Goal: Task Accomplishment & Management: Manage account settings

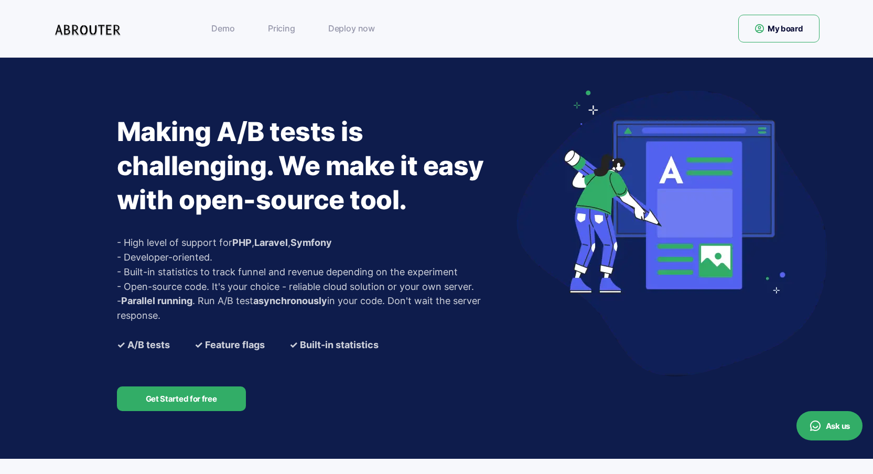
click at [811, 33] on link "My board" at bounding box center [778, 29] width 81 height 28
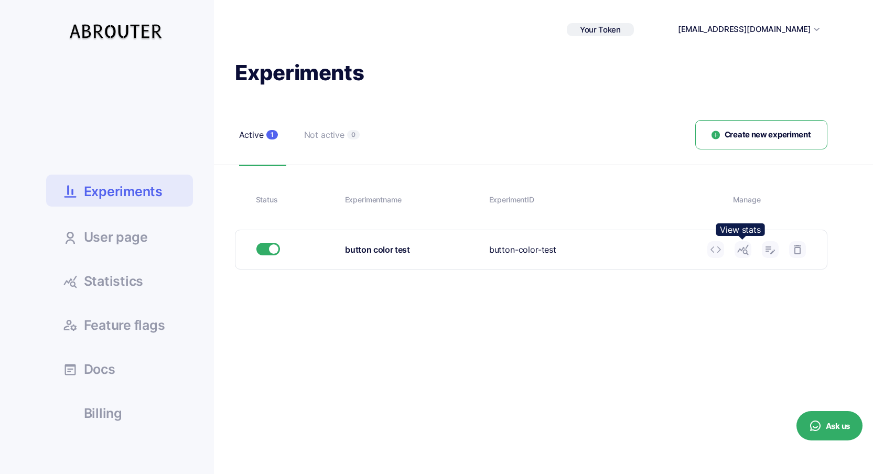
click at [742, 249] on icon at bounding box center [742, 249] width 13 height 13
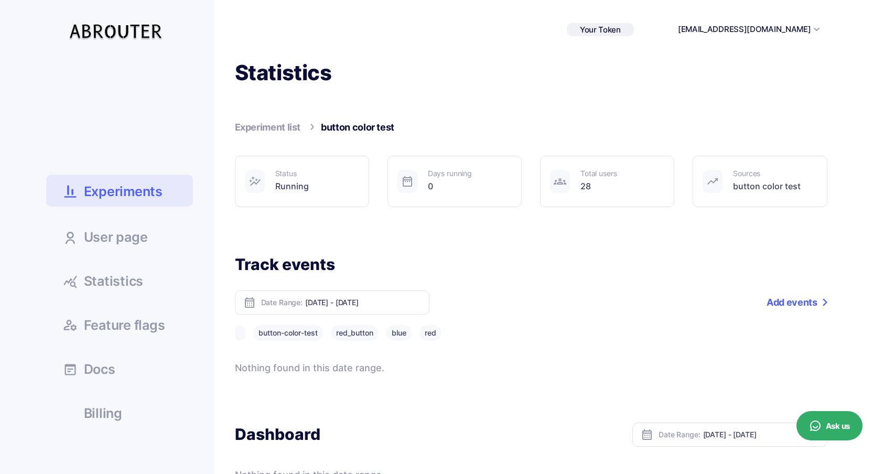
click at [123, 285] on span "Statistics" at bounding box center [114, 281] width 60 height 13
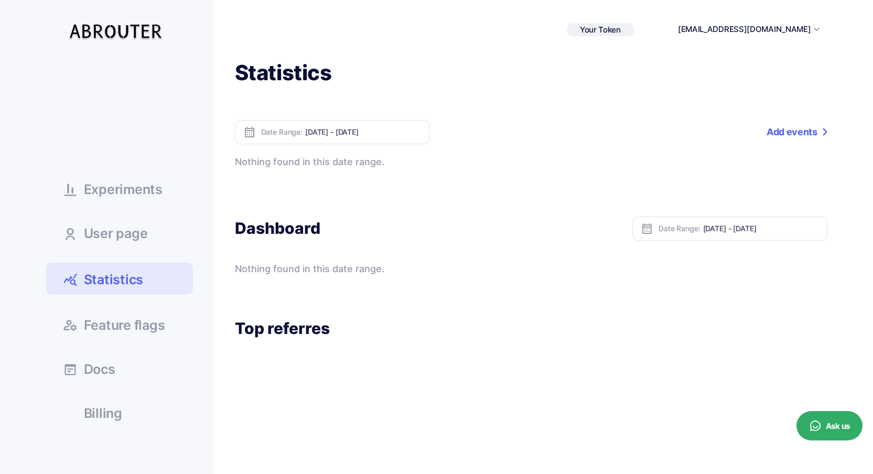
click at [90, 285] on span "Statistics" at bounding box center [114, 279] width 60 height 18
click at [142, 191] on span "Experiments" at bounding box center [123, 189] width 79 height 13
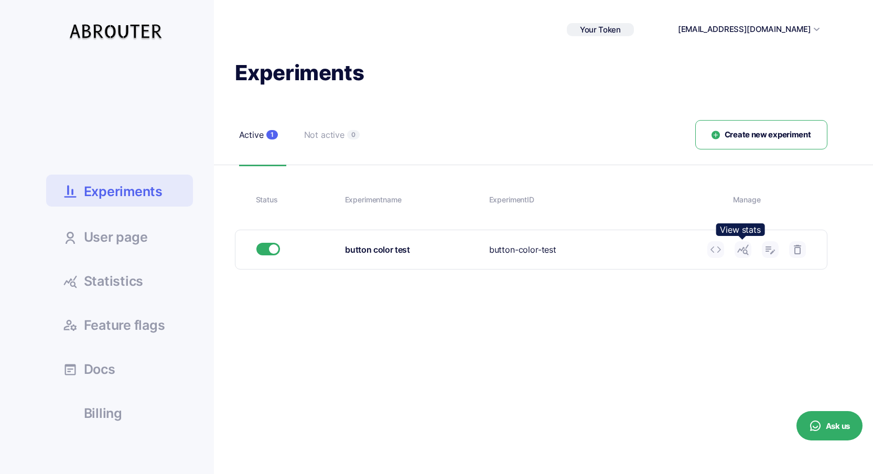
click at [740, 246] on icon at bounding box center [742, 249] width 13 height 13
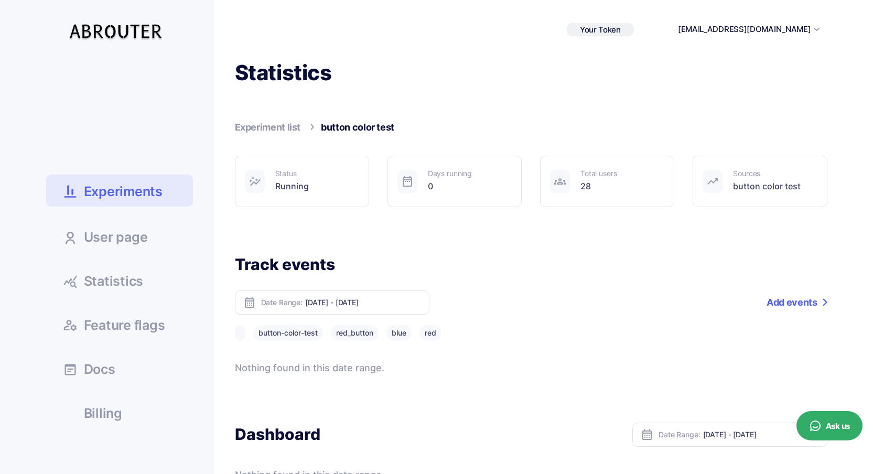
click at [289, 79] on h1 "Statistics" at bounding box center [531, 72] width 592 height 27
click at [115, 185] on span "Experiments" at bounding box center [123, 191] width 79 height 18
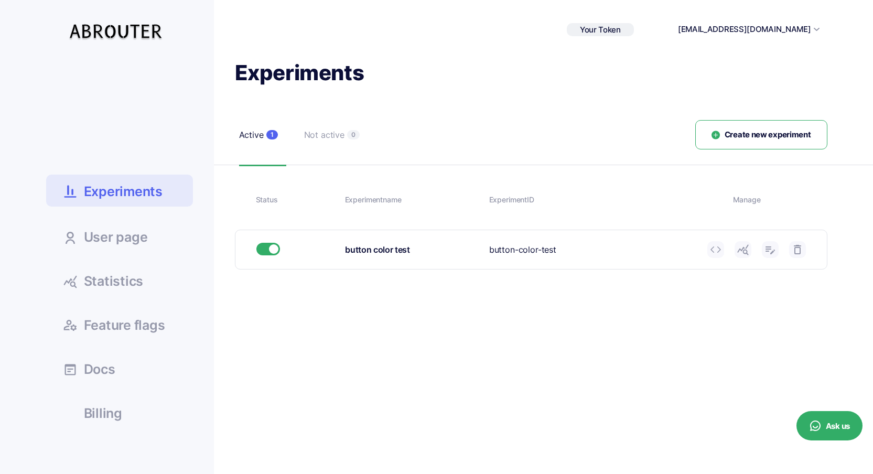
click at [305, 68] on h1 "Experiments" at bounding box center [531, 72] width 592 height 27
copy h1 "Experiments"
click at [92, 280] on span "Statistics" at bounding box center [114, 281] width 60 height 13
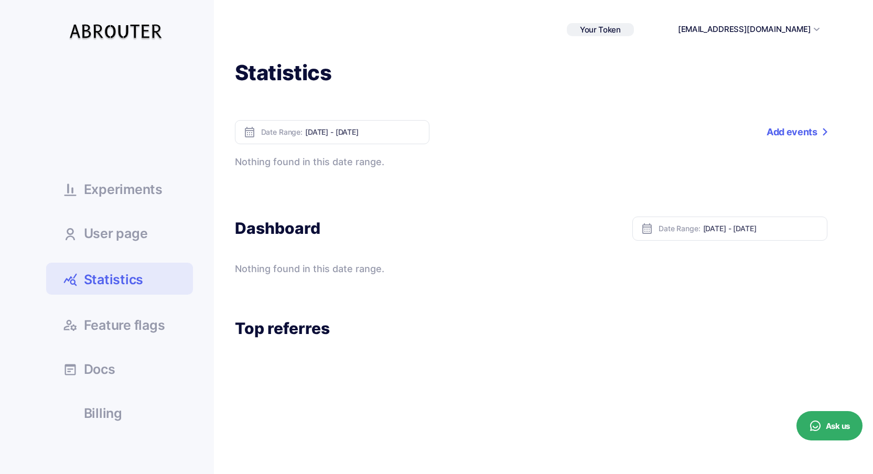
click at [792, 127] on link "Add events" at bounding box center [796, 132] width 60 height 24
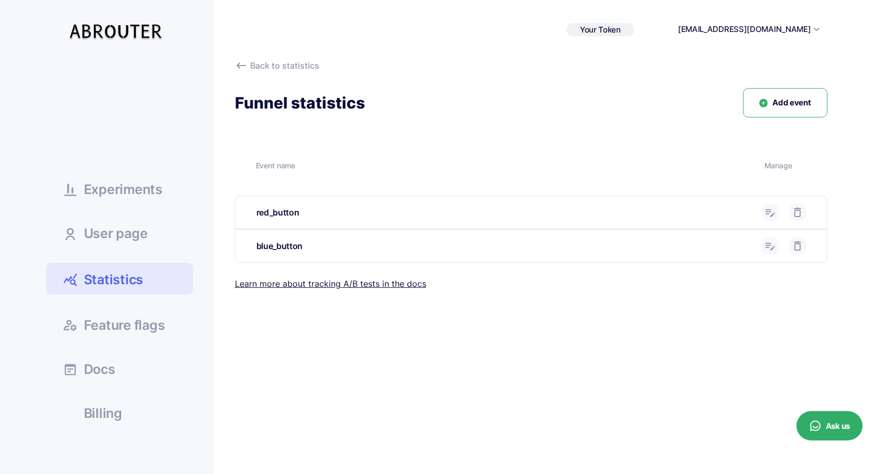
drag, startPoint x: 281, startPoint y: 213, endPoint x: 880, endPoint y: 226, distance: 599.2
click at [291, 213] on div "red_button" at bounding box center [504, 212] width 497 height 13
click at [777, 212] on button at bounding box center [769, 212] width 17 height 17
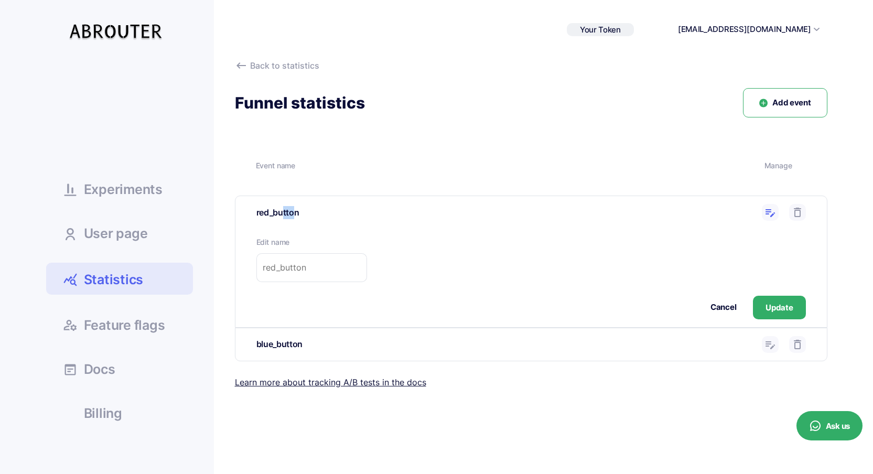
click at [730, 306] on button "Cancel" at bounding box center [723, 307] width 26 height 12
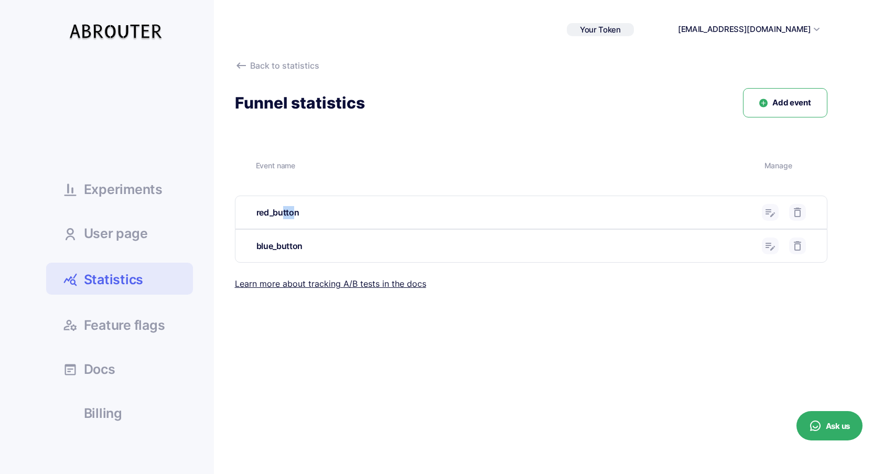
click at [153, 287] on link "Statistics" at bounding box center [119, 279] width 147 height 32
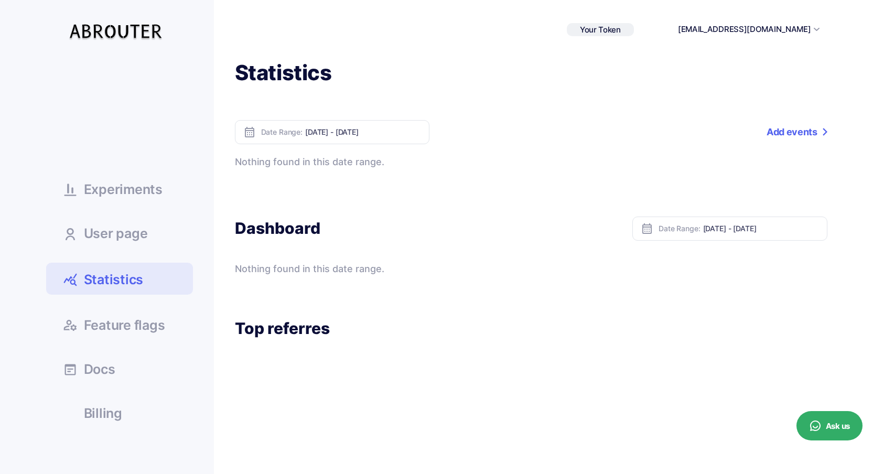
click at [124, 190] on span "Experiments" at bounding box center [123, 189] width 79 height 13
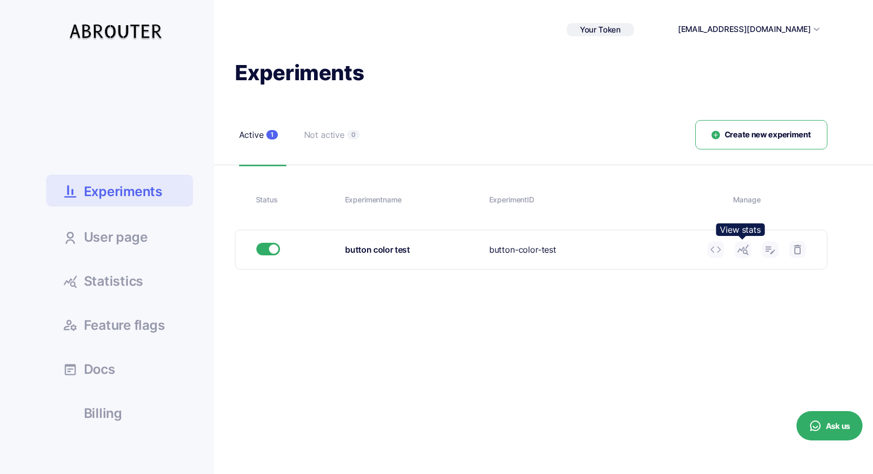
click at [745, 249] on icon at bounding box center [742, 249] width 13 height 13
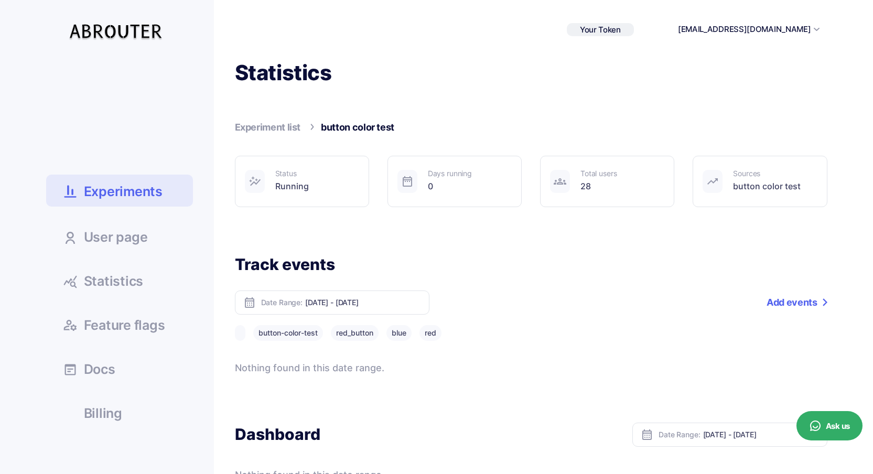
click at [134, 288] on span "Statistics" at bounding box center [114, 281] width 60 height 13
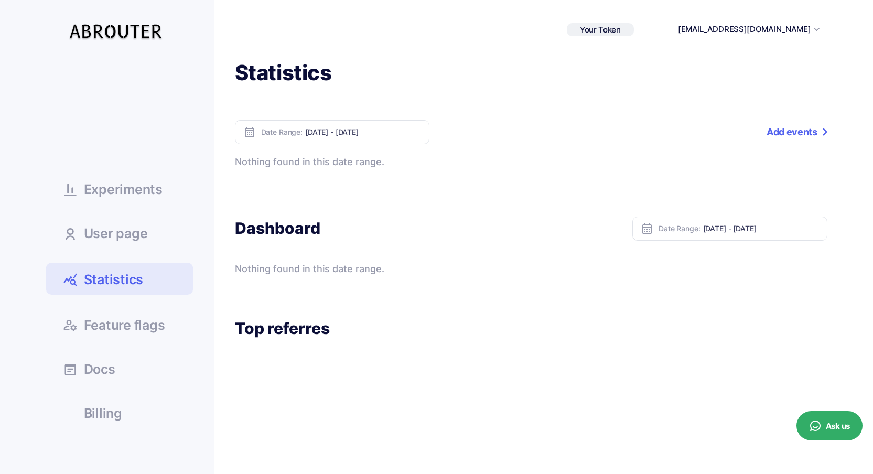
click at [788, 130] on link "Add events" at bounding box center [796, 132] width 60 height 24
click at [146, 281] on link "Statistics" at bounding box center [119, 279] width 147 height 32
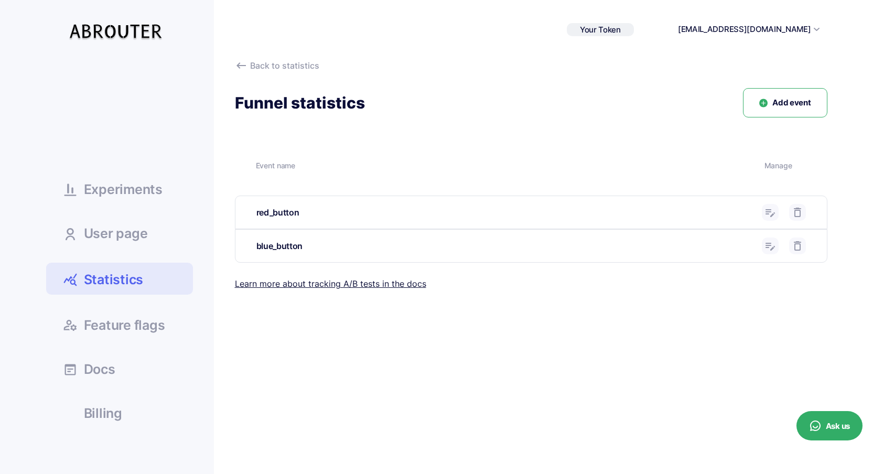
click at [785, 113] on button "Add event" at bounding box center [785, 103] width 84 height 30
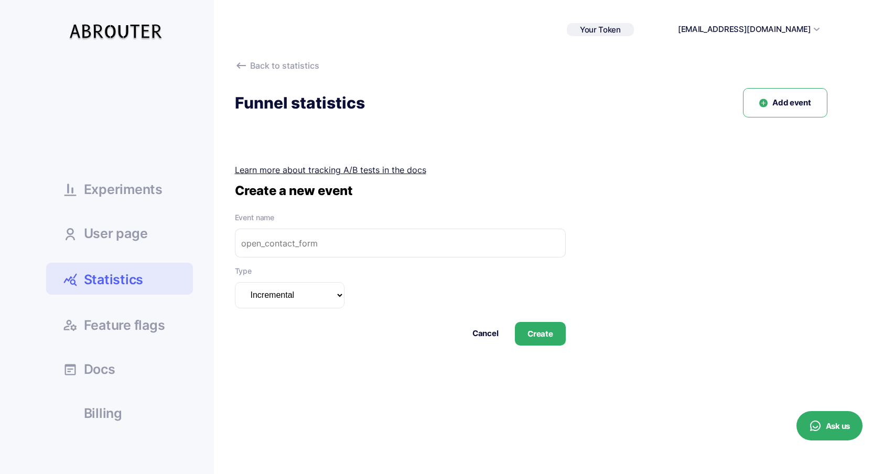
click at [486, 334] on button "Cancel" at bounding box center [485, 334] width 26 height 12
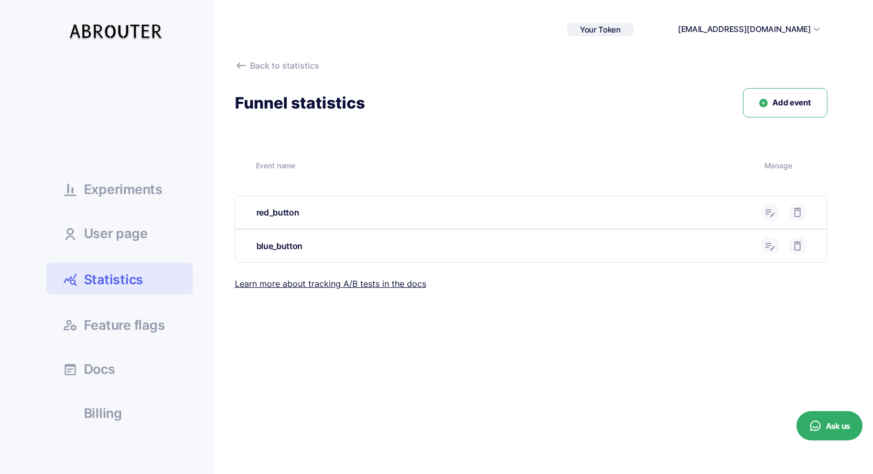
click at [774, 96] on button "Add event" at bounding box center [785, 103] width 84 height 30
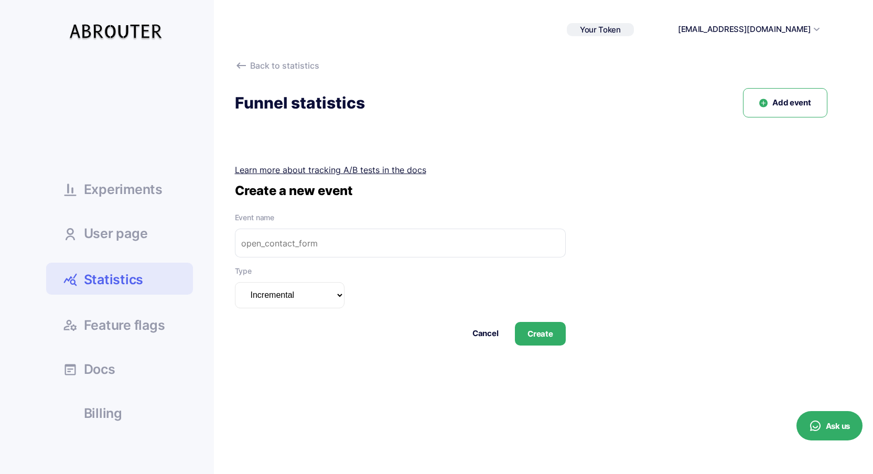
click at [279, 237] on input "text" at bounding box center [400, 243] width 331 height 29
type input "test1"
click at [543, 333] on button "Create" at bounding box center [540, 334] width 50 height 24
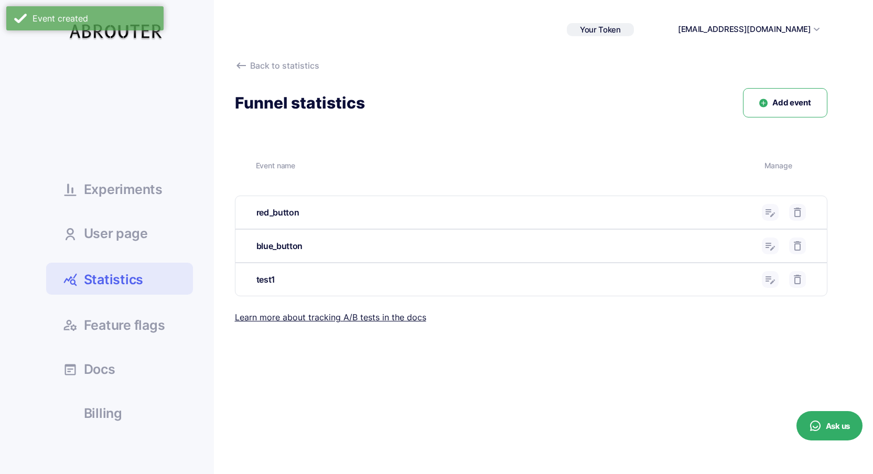
click at [779, 114] on button "Add event" at bounding box center [785, 103] width 84 height 30
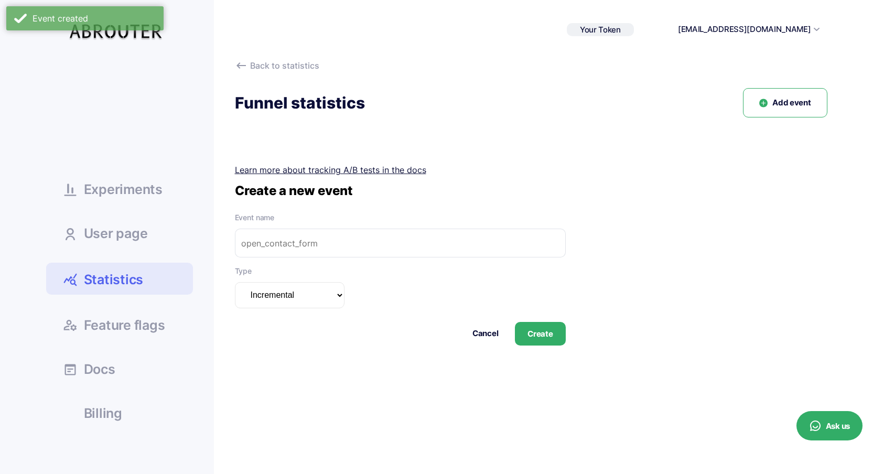
click at [313, 248] on input "text" at bounding box center [400, 243] width 331 height 29
type input "test2"
click at [537, 338] on button "Create" at bounding box center [540, 334] width 50 height 24
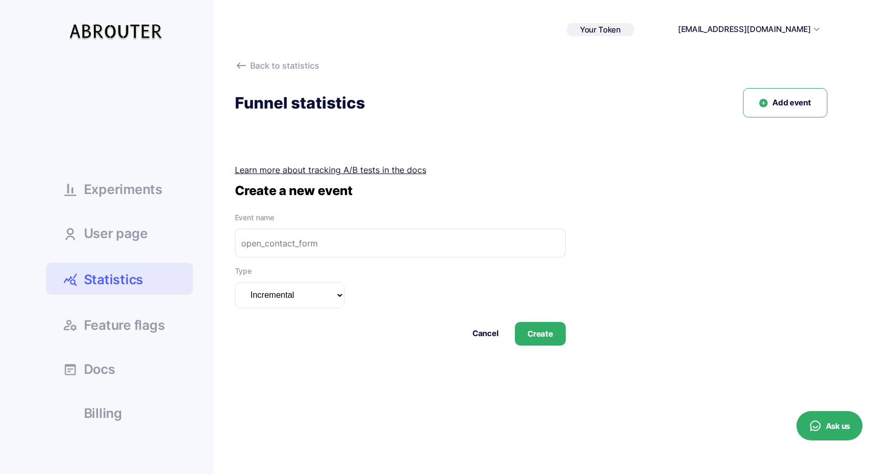
click at [140, 272] on span "Statistics" at bounding box center [114, 279] width 60 height 18
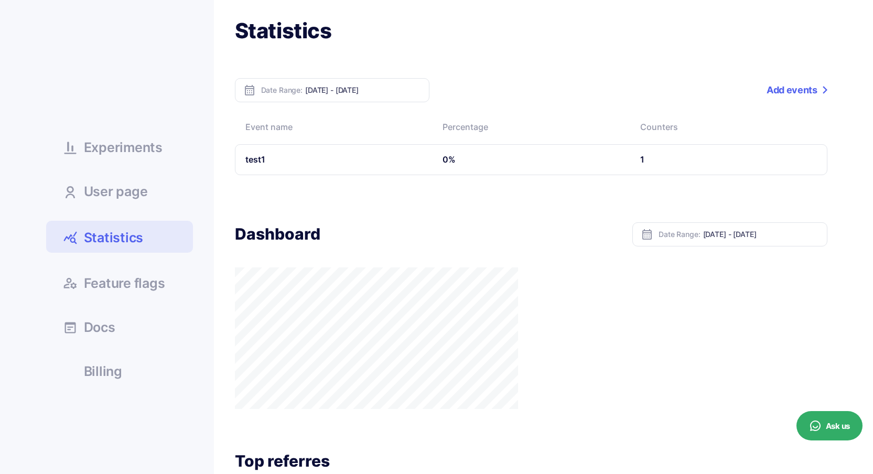
scroll to position [42, 0]
click at [806, 88] on link "Add events" at bounding box center [796, 90] width 60 height 24
click at [361, 178] on div "Statistics Date Range: [DATE] - [DATE] Add events Event name Percentage Counter…" at bounding box center [520, 282] width 613 height 531
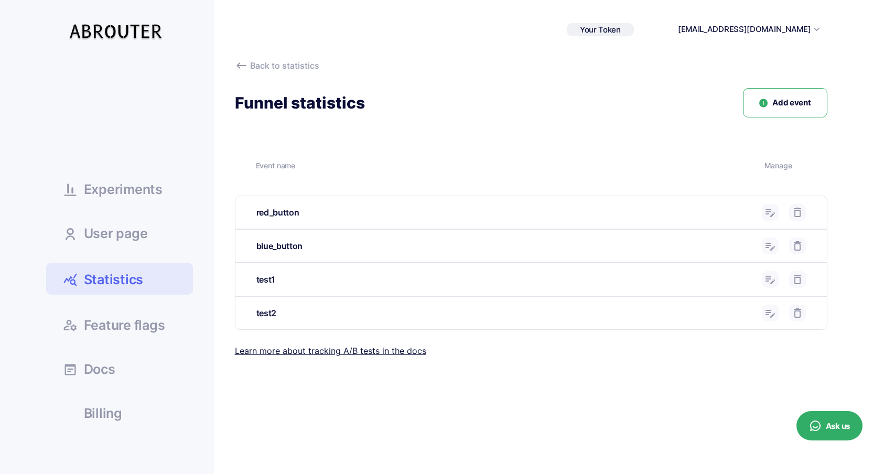
click at [796, 213] on icon at bounding box center [797, 212] width 13 height 13
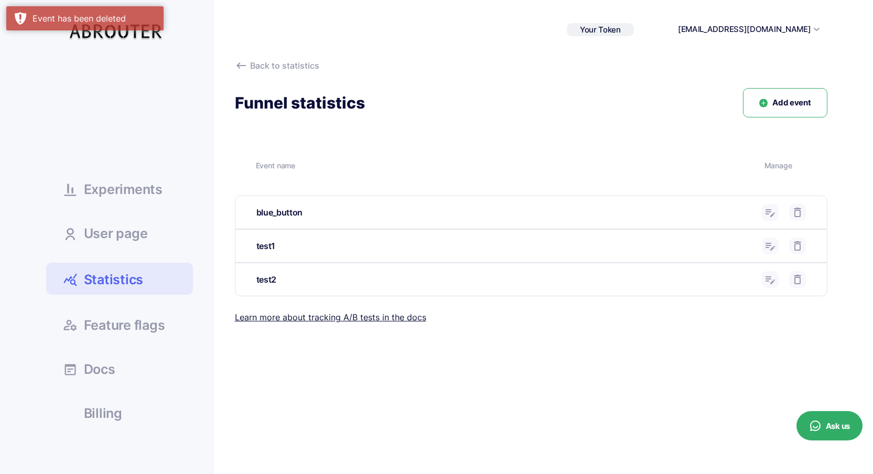
click at [795, 214] on icon at bounding box center [797, 212] width 13 height 13
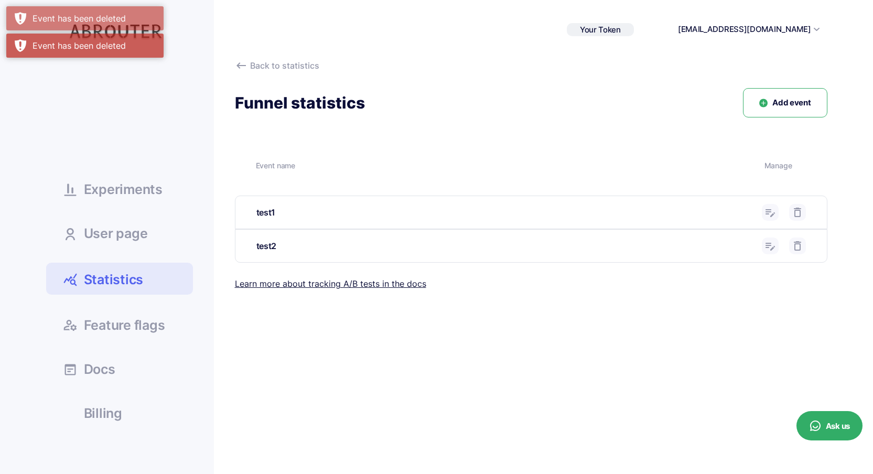
click at [797, 214] on icon at bounding box center [797, 212] width 13 height 13
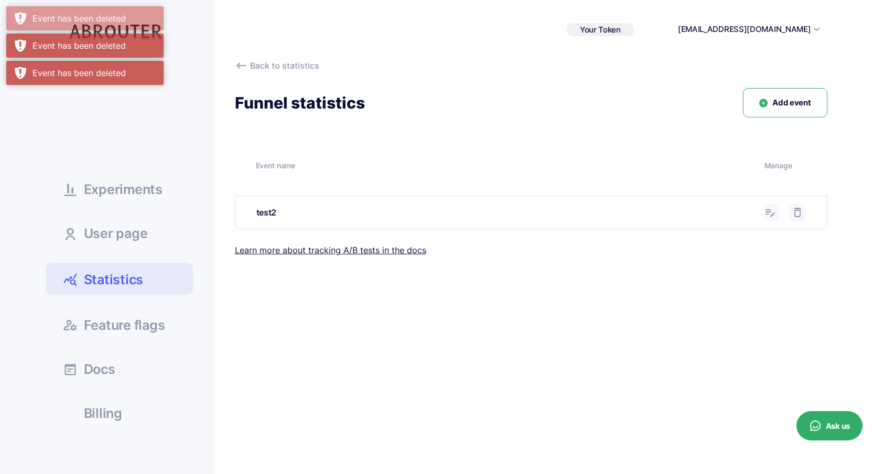
click at [797, 216] on use at bounding box center [796, 212] width 7 height 9
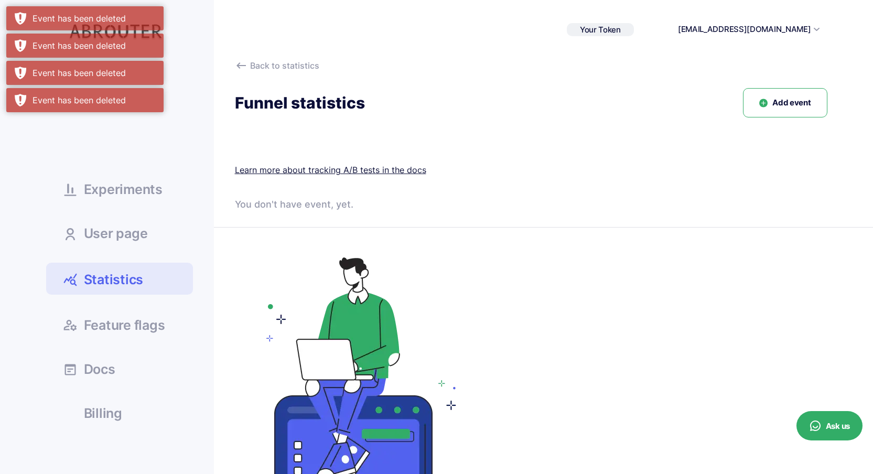
click at [252, 72] on link "Back to statistics" at bounding box center [531, 65] width 592 height 13
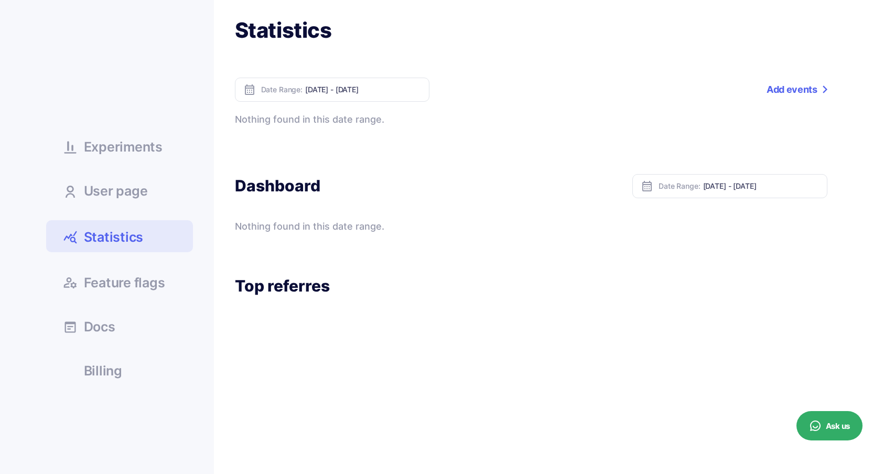
click at [799, 86] on link "Add events" at bounding box center [796, 90] width 60 height 24
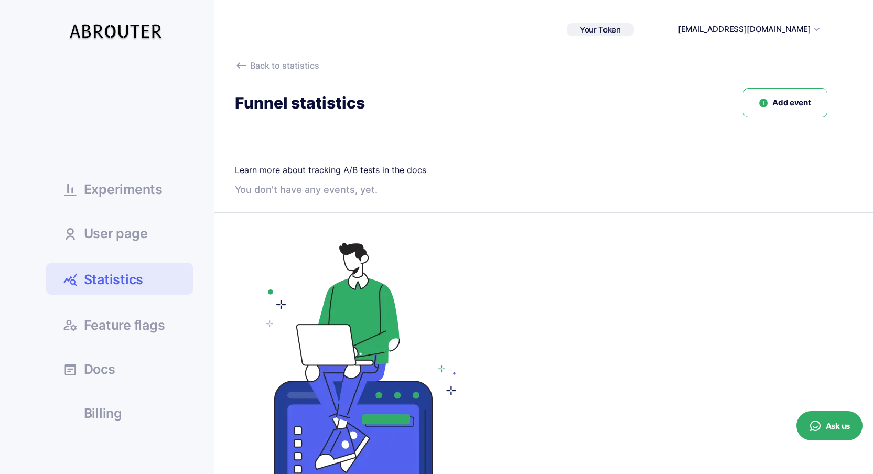
click at [0, 0] on icon at bounding box center [0, 0] width 0 height 0
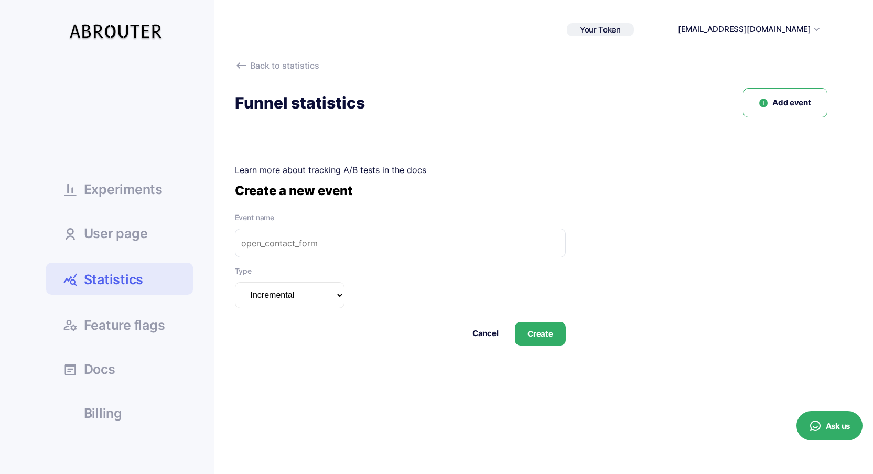
click at [297, 293] on select "Incremental Summarizable Incremental unique" at bounding box center [290, 295] width 110 height 26
click at [304, 252] on input "text" at bounding box center [400, 243] width 331 height 29
type input "red_button"
click button "Cancel" at bounding box center [485, 334] width 26 height 12
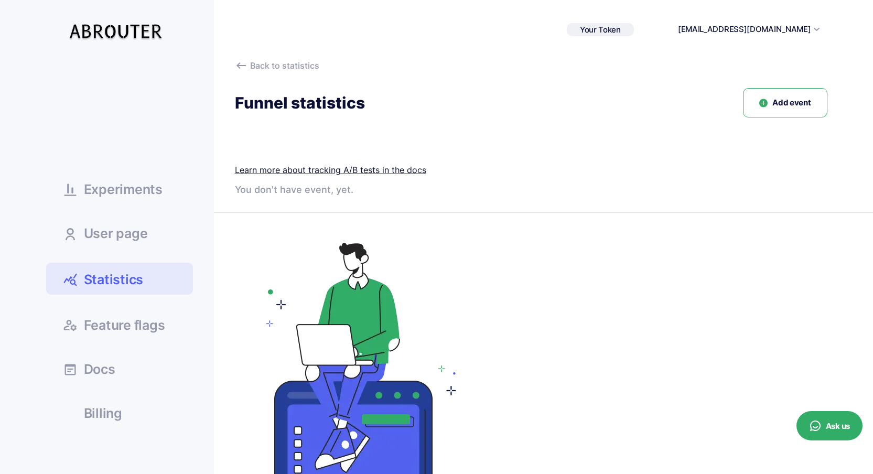
click at [758, 102] on button "Add event" at bounding box center [785, 103] width 84 height 30
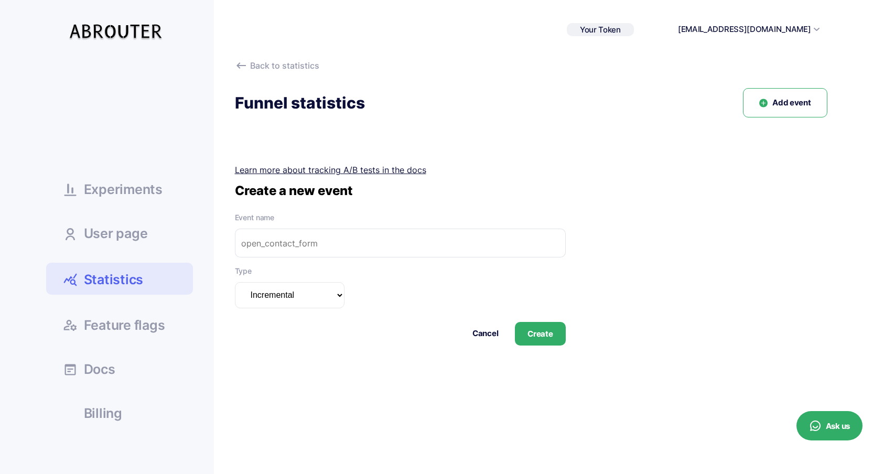
click at [491, 336] on button "Cancel" at bounding box center [485, 334] width 26 height 12
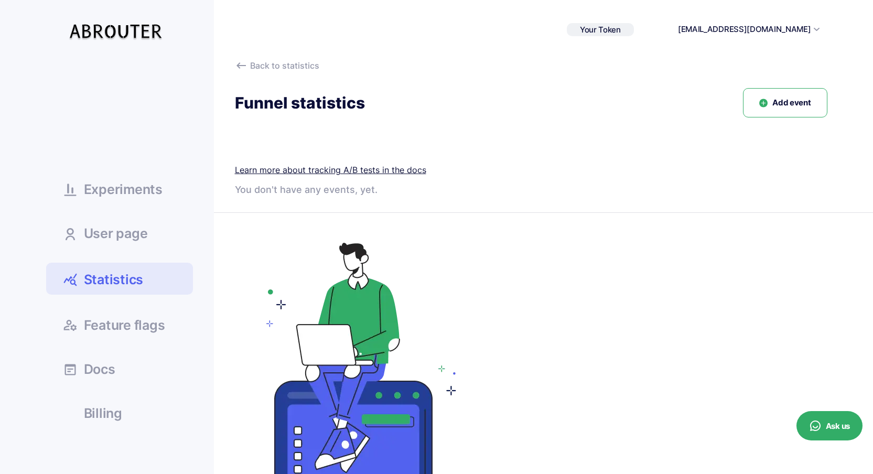
click at [779, 103] on span "Add event" at bounding box center [791, 103] width 38 height 12
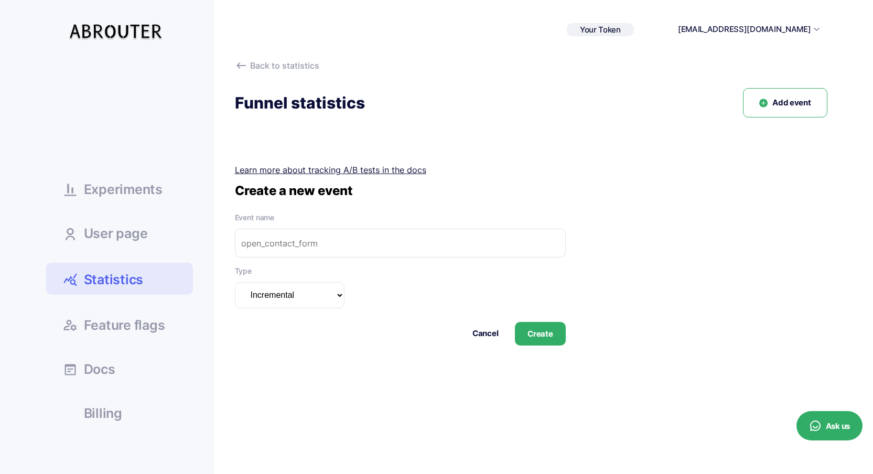
click at [347, 234] on input "text" at bounding box center [400, 243] width 331 height 29
type input "red_button"
click at [539, 331] on button "Create" at bounding box center [540, 334] width 50 height 24
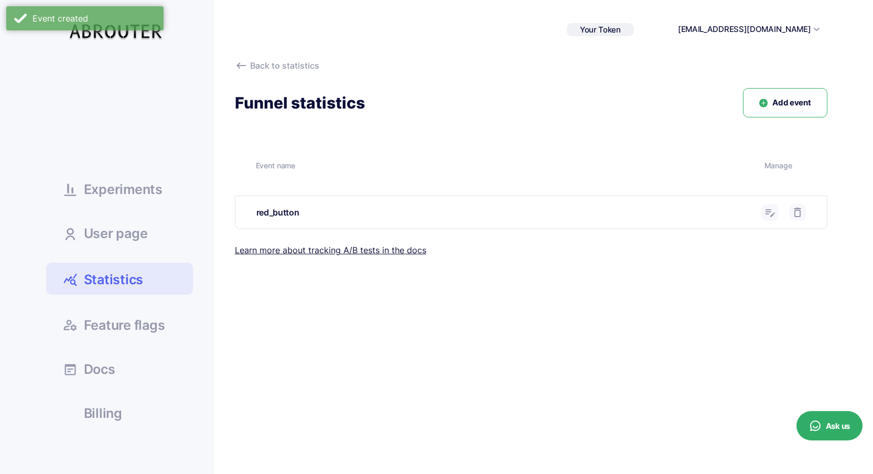
click at [0, 0] on use at bounding box center [0, 0] width 0 height 0
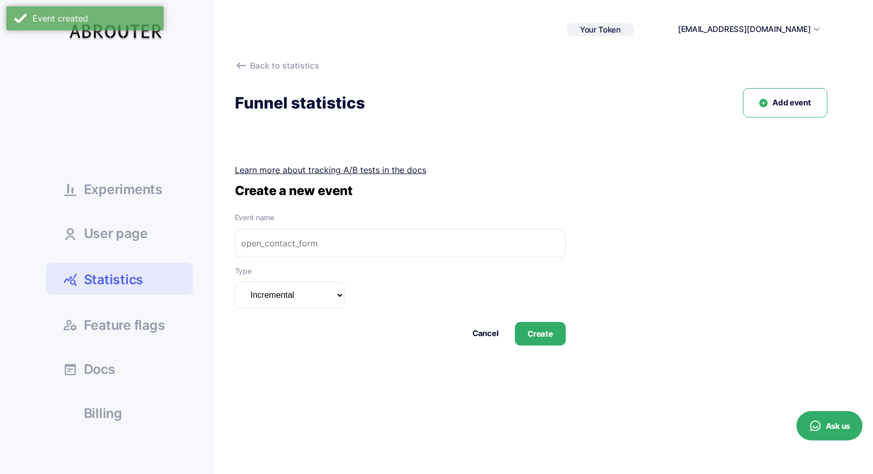
click at [330, 245] on input "text" at bounding box center [400, 243] width 331 height 29
type input "blue_button"
click at [546, 332] on button "Create" at bounding box center [540, 334] width 50 height 24
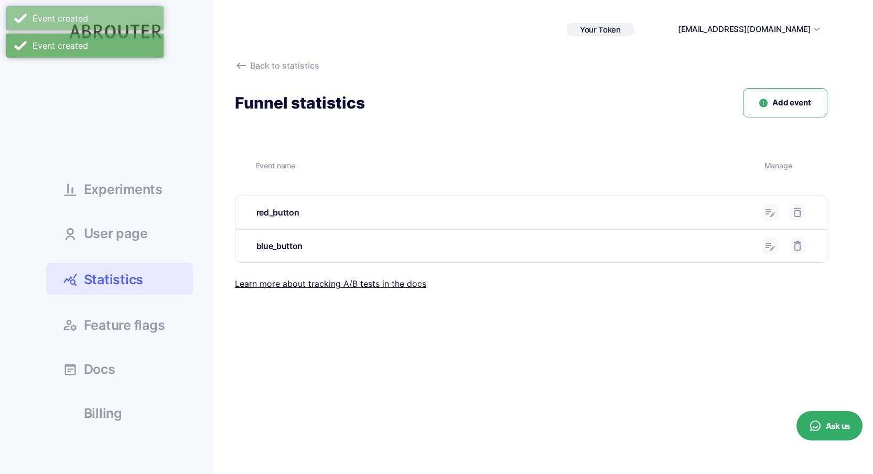
click at [401, 343] on div "Back to statistics Funnel statistics Add event Event name Manage red_button Edi…" at bounding box center [520, 247] width 613 height 377
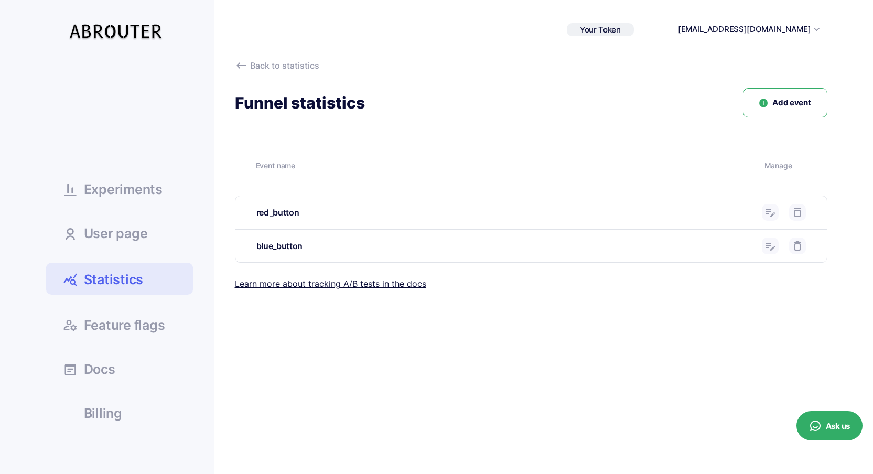
click at [232, 59] on div "Back to statistics Funnel statistics Add event Event name [GEOGRAPHIC_DATA] red…" at bounding box center [520, 177] width 613 height 237
click at [239, 66] on use at bounding box center [240, 65] width 9 height 6
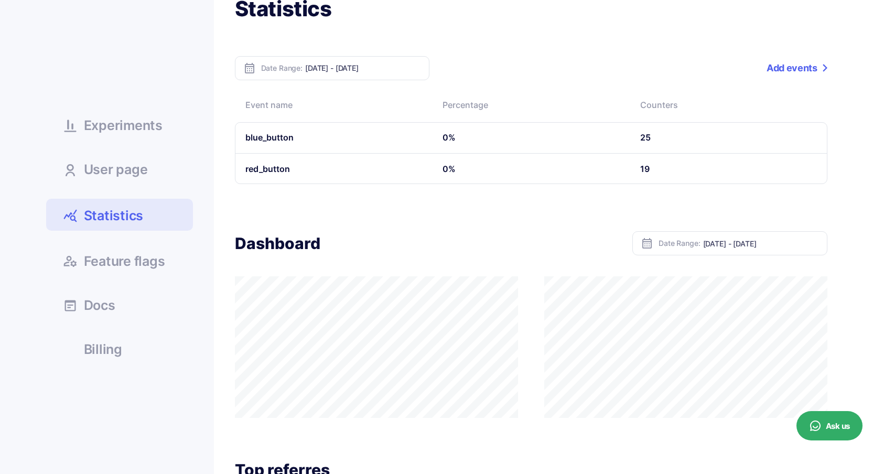
scroll to position [78, 0]
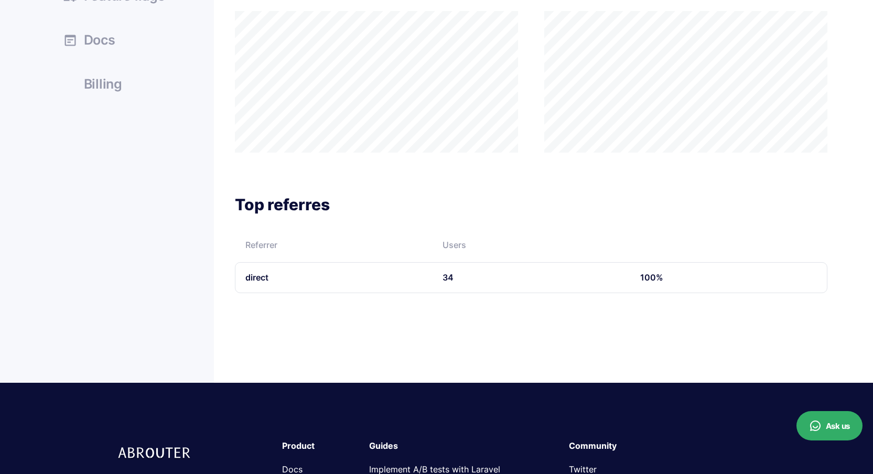
click at [256, 276] on td "direct" at bounding box center [334, 277] width 198 height 31
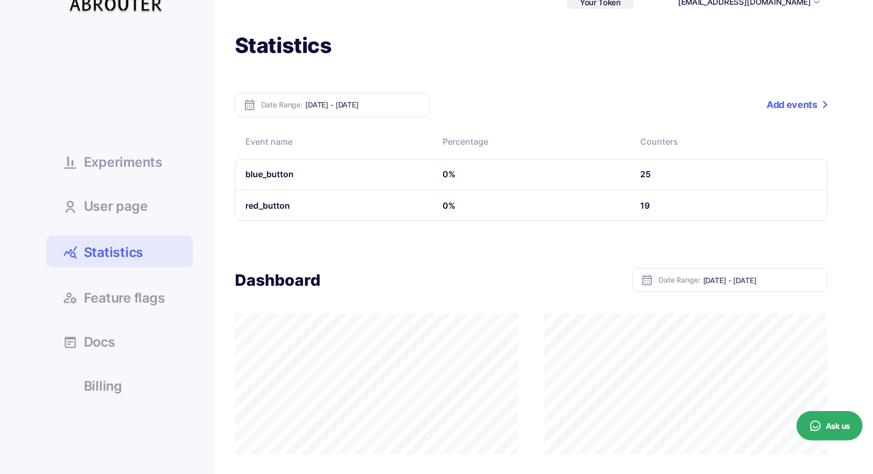
scroll to position [0, 0]
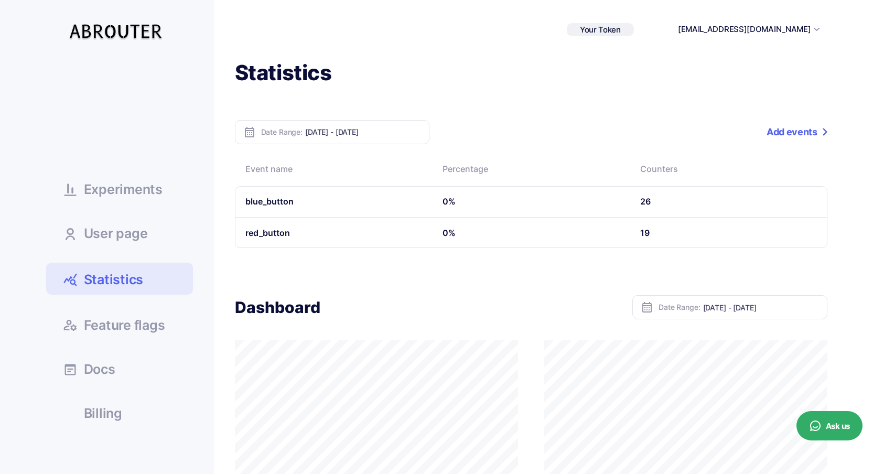
click at [139, 193] on span "Experiments" at bounding box center [123, 189] width 79 height 13
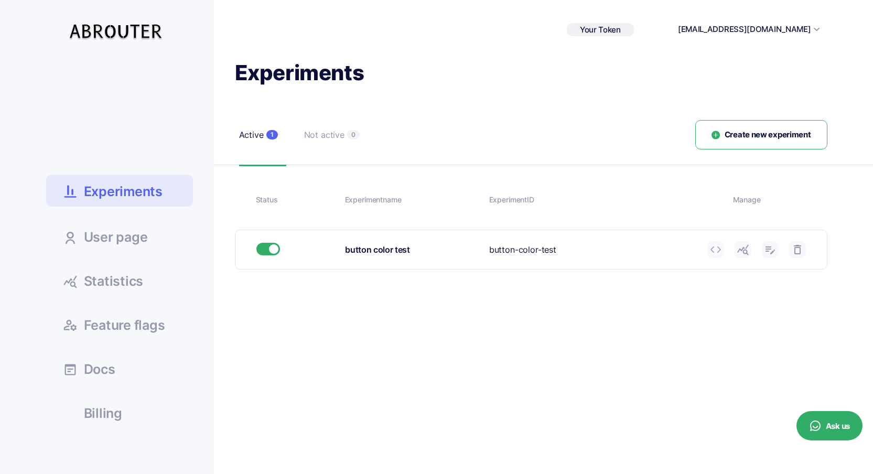
click at [748, 251] on icon at bounding box center [742, 249] width 13 height 13
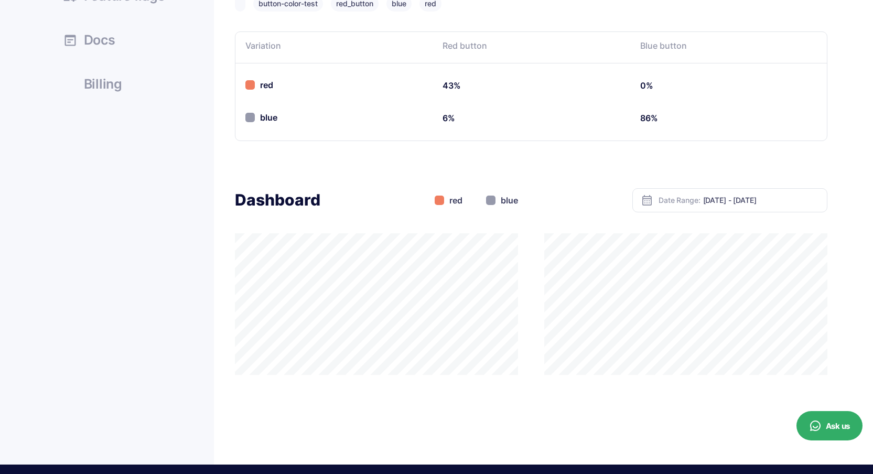
scroll to position [322, 0]
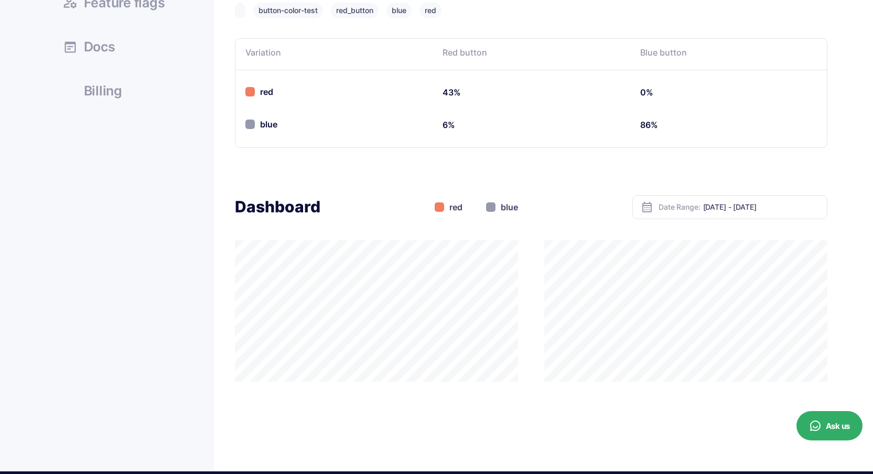
click at [507, 207] on div "blue" at bounding box center [502, 207] width 32 height 13
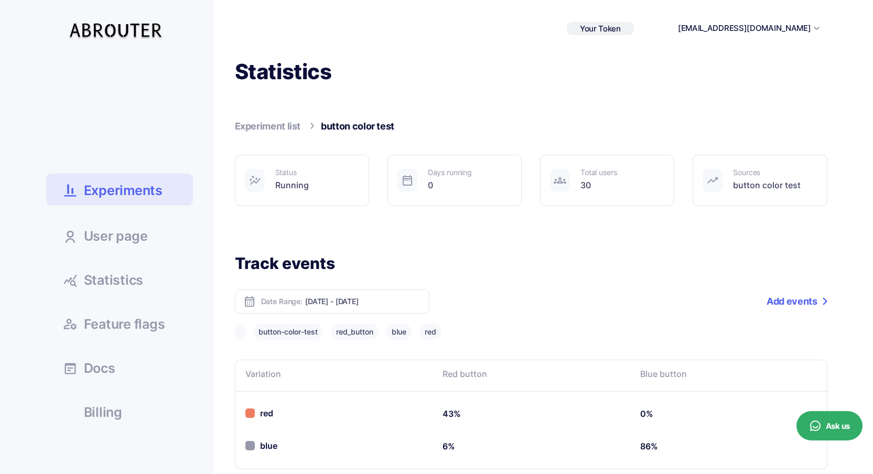
scroll to position [0, 0]
click at [401, 333] on button "blue" at bounding box center [398, 333] width 25 height 16
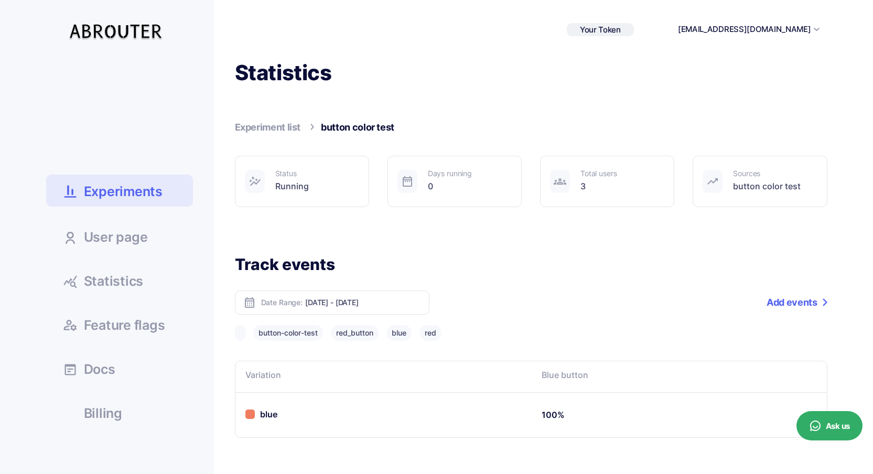
click at [421, 329] on div "button-color-test red_button blue red" at bounding box center [531, 333] width 592 height 16
click at [426, 332] on button "red" at bounding box center [430, 333] width 22 height 16
click at [169, 195] on link "Experiments" at bounding box center [119, 191] width 147 height 32
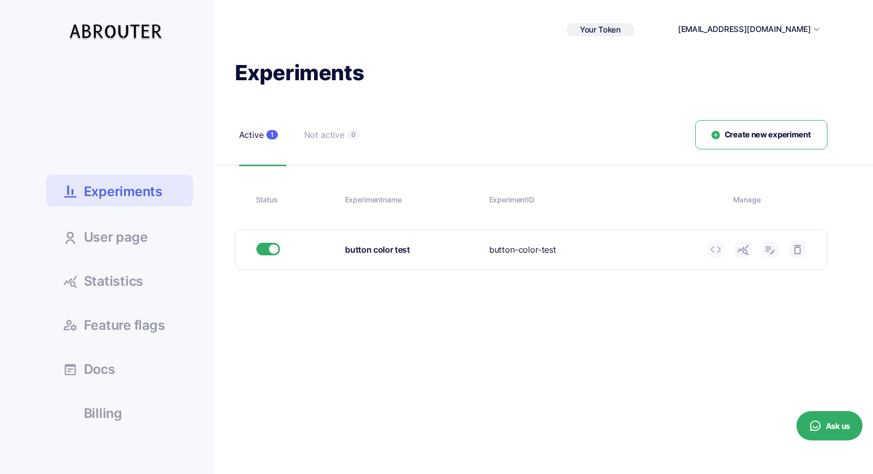
click at [768, 121] on button "Create new experiment" at bounding box center [761, 135] width 132 height 30
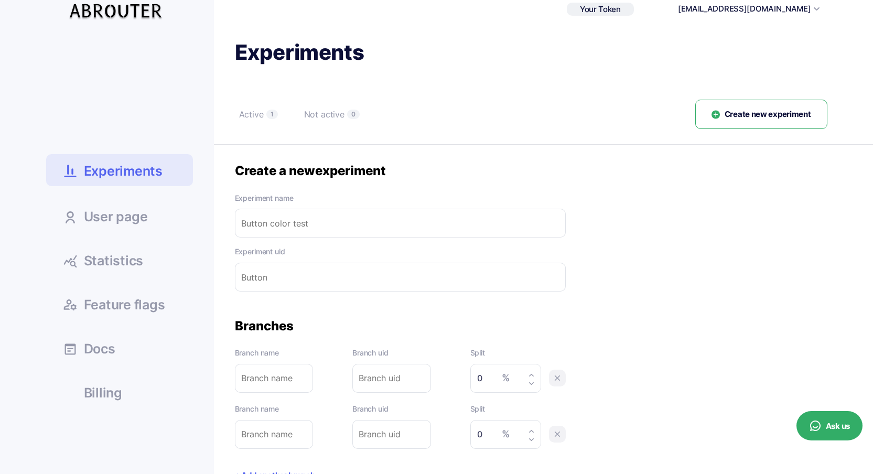
scroll to position [52, 0]
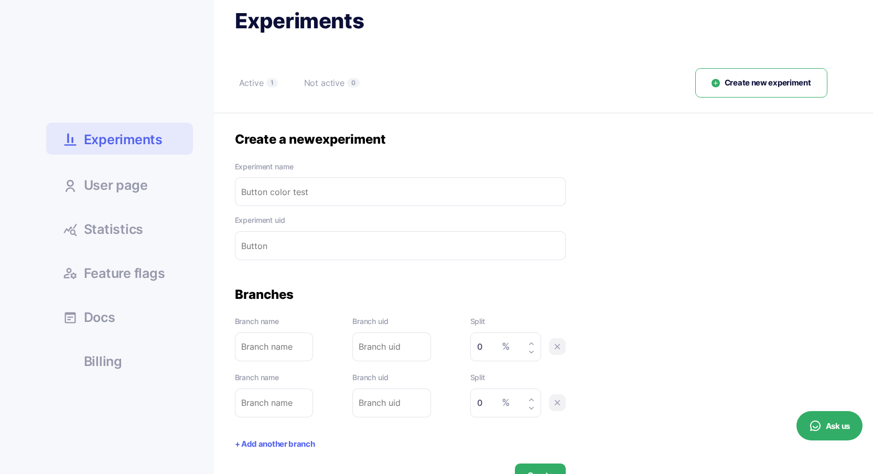
click at [150, 139] on span "Experiments" at bounding box center [123, 139] width 79 height 18
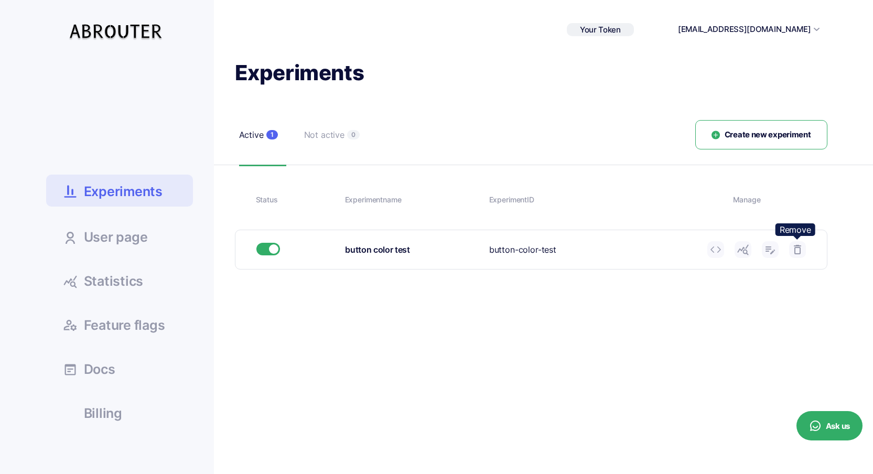
click at [798, 251] on icon at bounding box center [797, 249] width 13 height 13
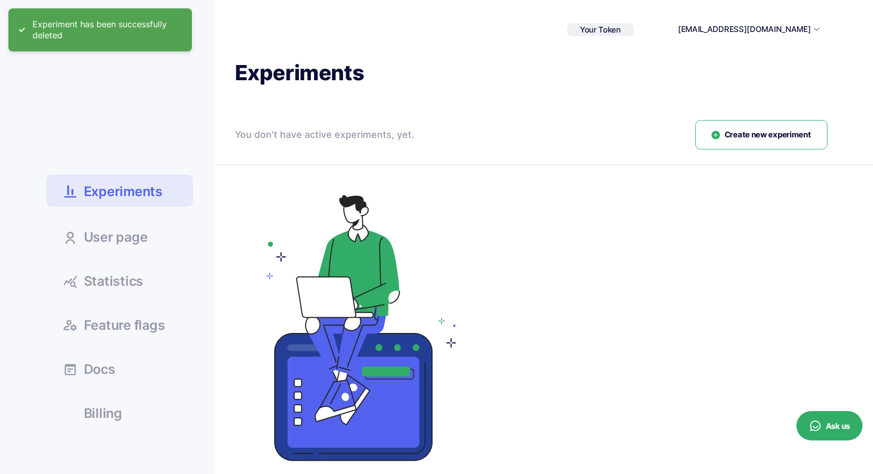
click at [736, 140] on button "Create new experiment" at bounding box center [761, 135] width 132 height 30
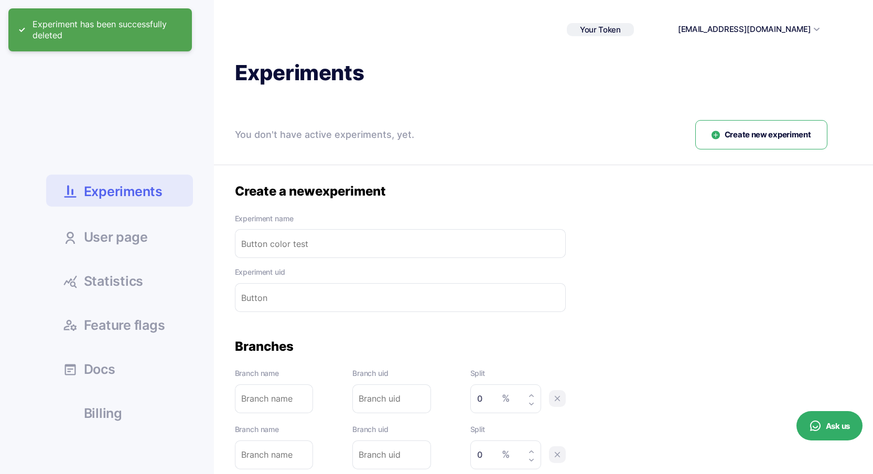
click at [353, 242] on input "text" at bounding box center [400, 243] width 331 height 29
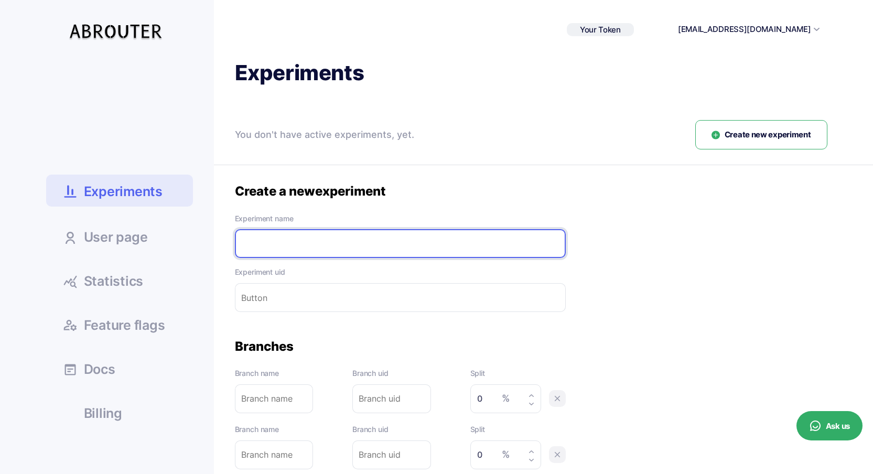
type input "t"
type input "te"
type input "tes"
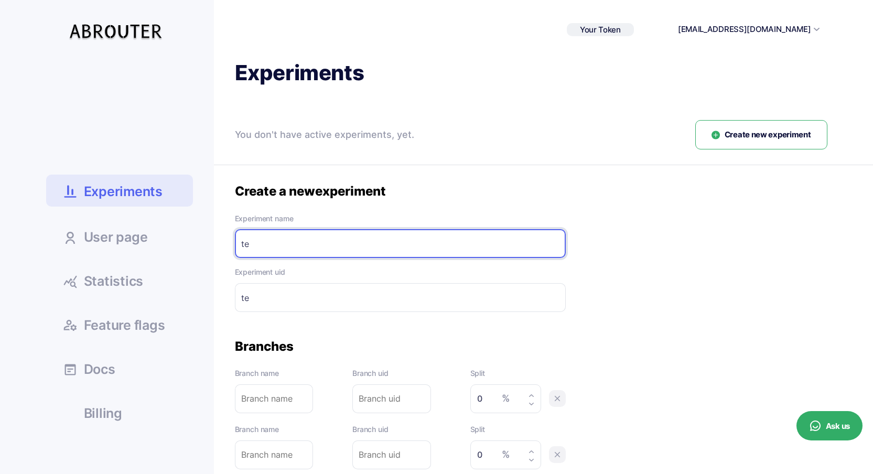
type input "tes"
type input "test"
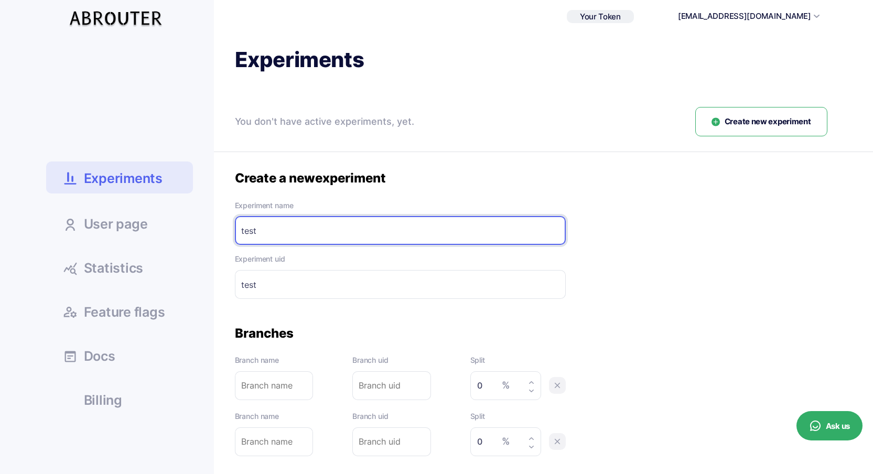
scroll to position [53, 0]
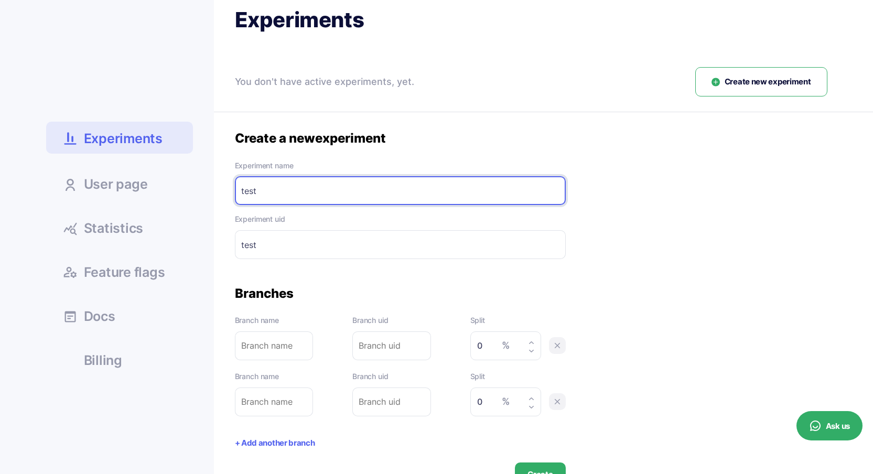
type input "test"
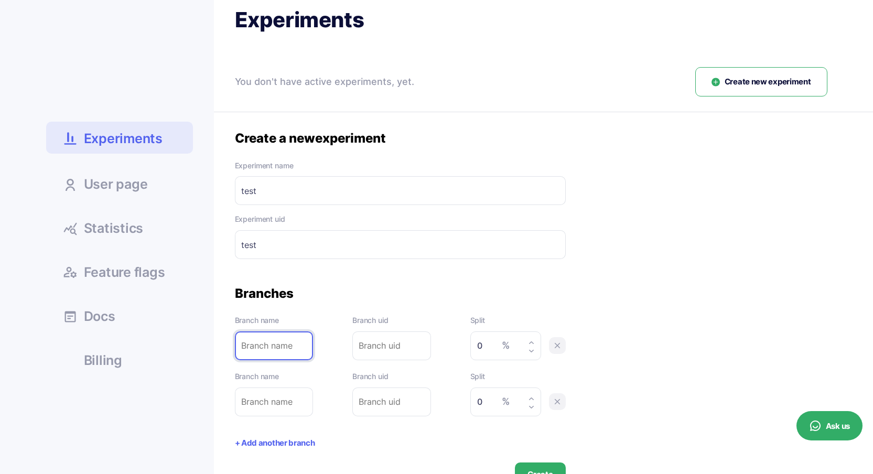
click at [275, 342] on input "text" at bounding box center [274, 345] width 79 height 29
type input "r"
type input "re"
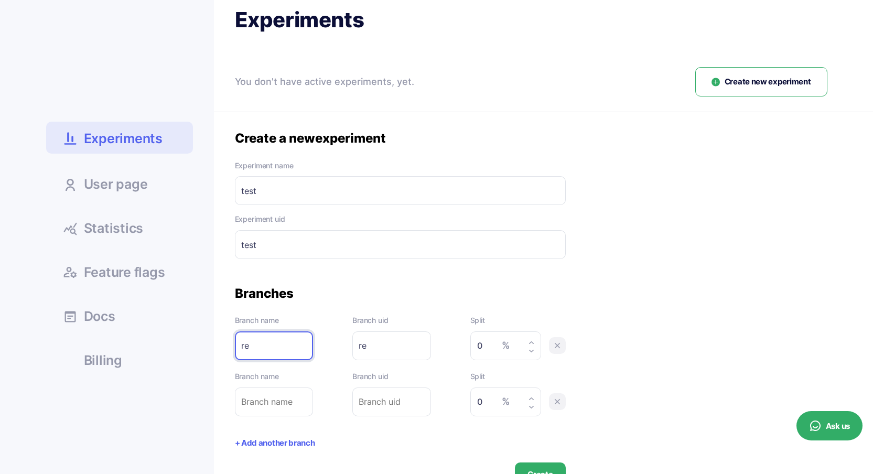
type input "red"
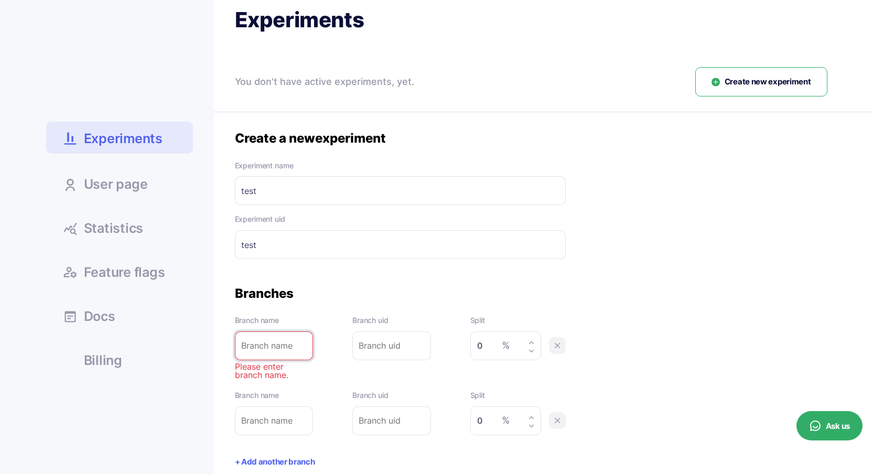
type input "g"
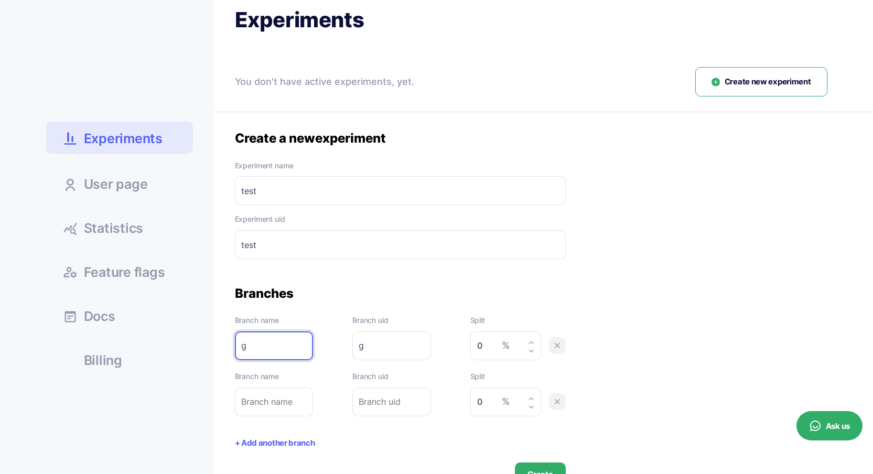
type input "gr"
type input "gre"
type input "gree"
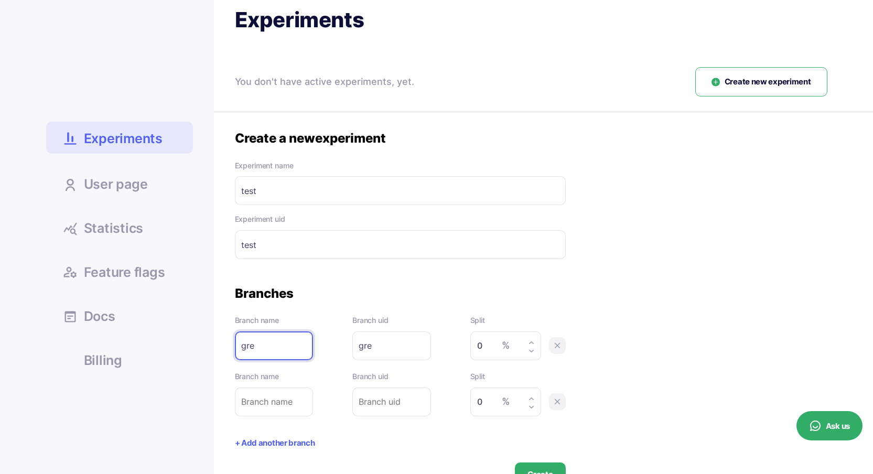
type input "gree"
type input "green"
click at [297, 404] on input "text" at bounding box center [274, 401] width 79 height 29
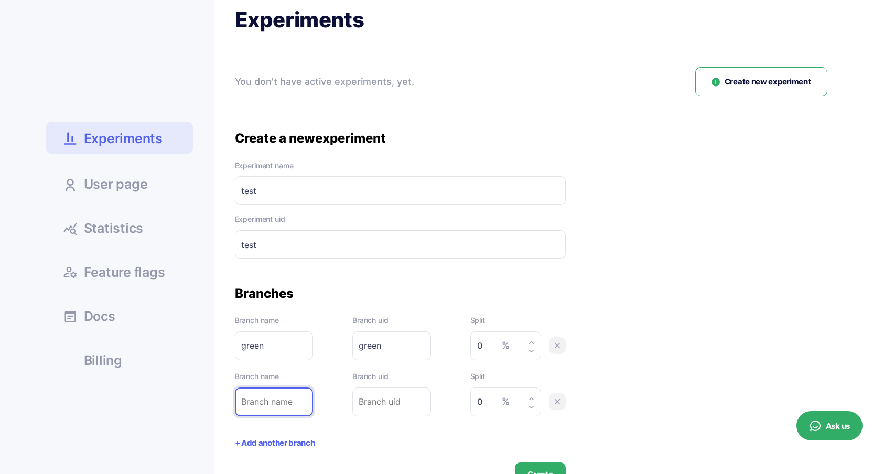
type input "o"
type input "or"
type input "ora"
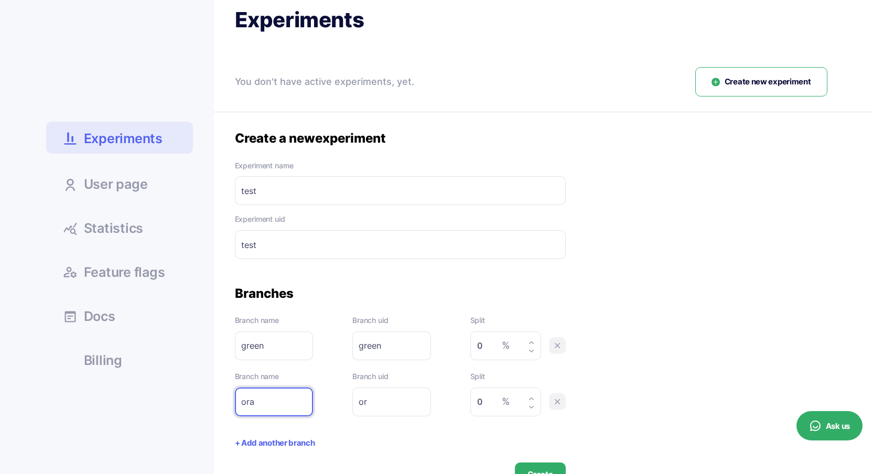
type input "ora"
type input "oran"
type input "orang"
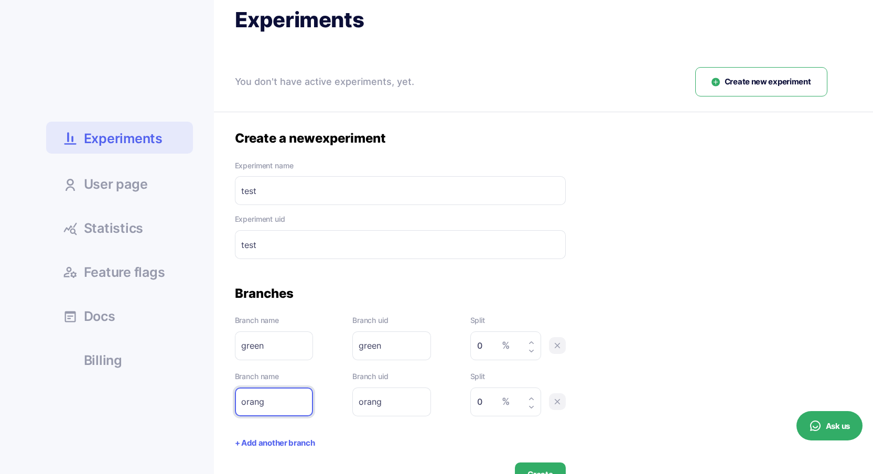
type input "orange"
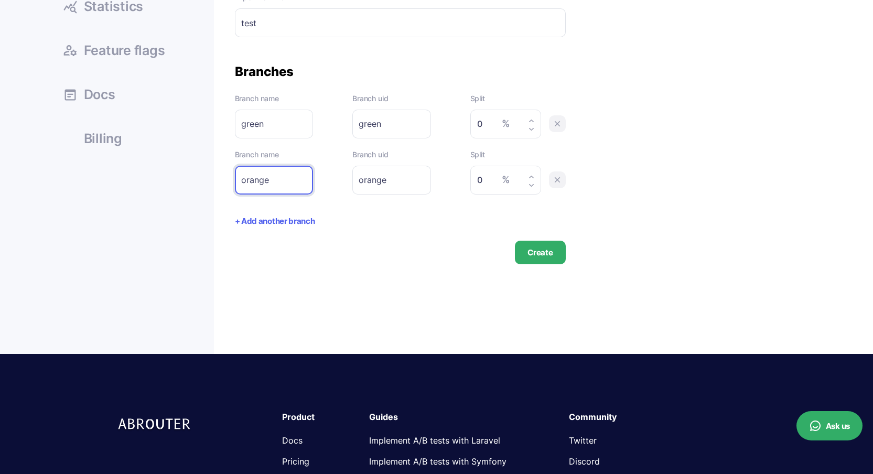
scroll to position [182, 0]
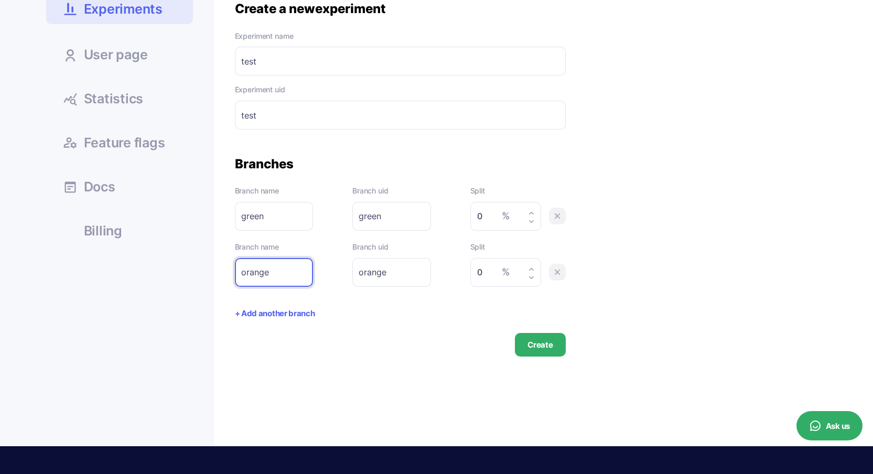
type input "orange"
drag, startPoint x: 484, startPoint y: 217, endPoint x: 429, endPoint y: 222, distance: 54.7
click at [441, 222] on div "Branch name green Please enter branch name. Branch uid green Please enter branc…" at bounding box center [400, 208] width 331 height 46
type input "50"
drag, startPoint x: 485, startPoint y: 269, endPoint x: 452, endPoint y: 267, distance: 32.5
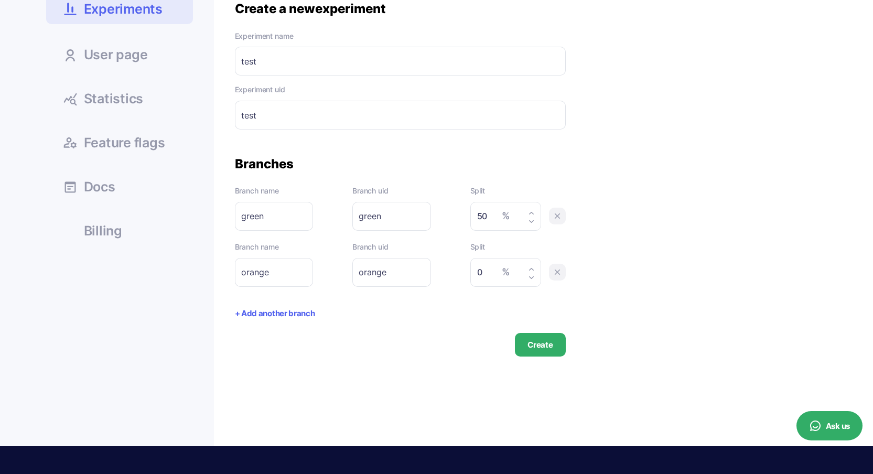
click at [452, 267] on div "Branch name orange Please enter branch name. Branch uid orange Please enter bra…" at bounding box center [400, 264] width 331 height 46
type input "50"
click at [550, 345] on button "Create" at bounding box center [540, 345] width 50 height 24
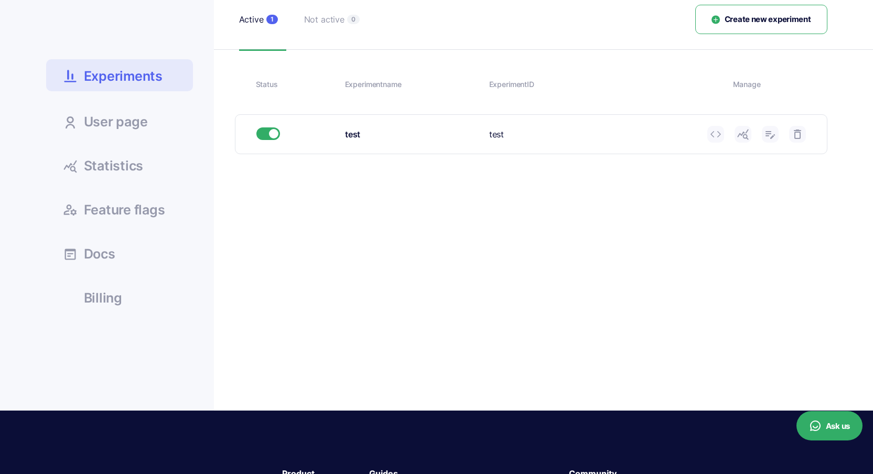
scroll to position [114, 0]
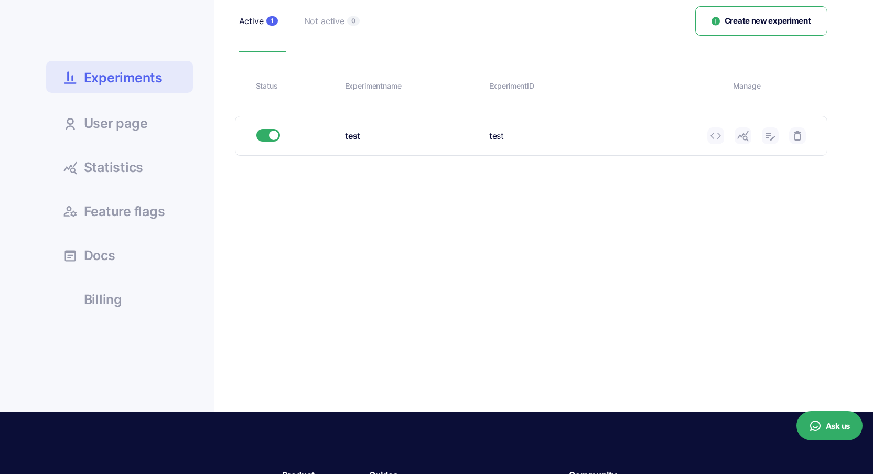
click at [739, 138] on icon at bounding box center [742, 135] width 13 height 13
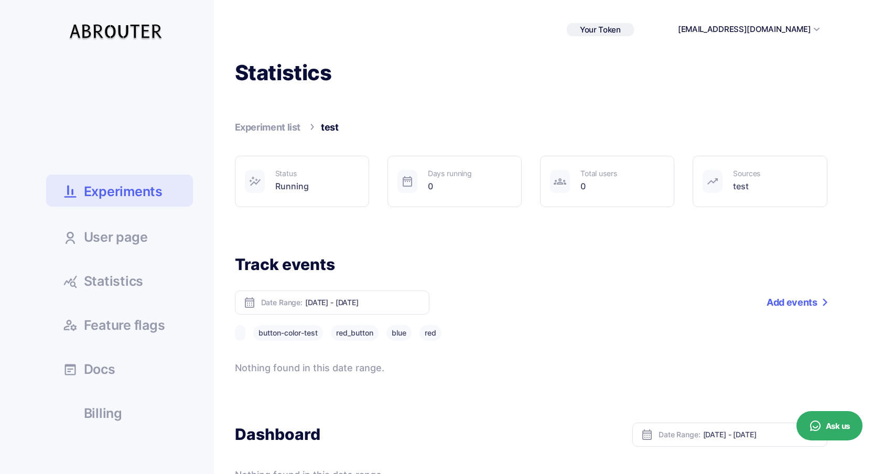
click at [789, 303] on link "Add events" at bounding box center [796, 302] width 60 height 24
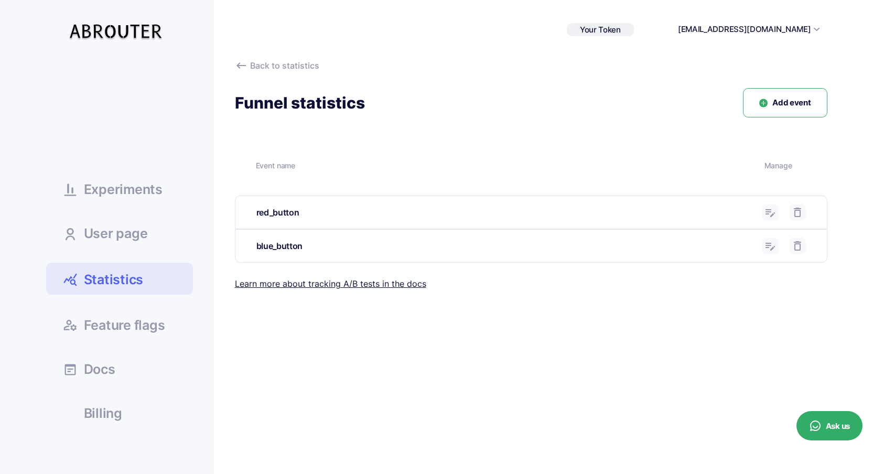
click at [777, 104] on span "Add event" at bounding box center [791, 103] width 38 height 12
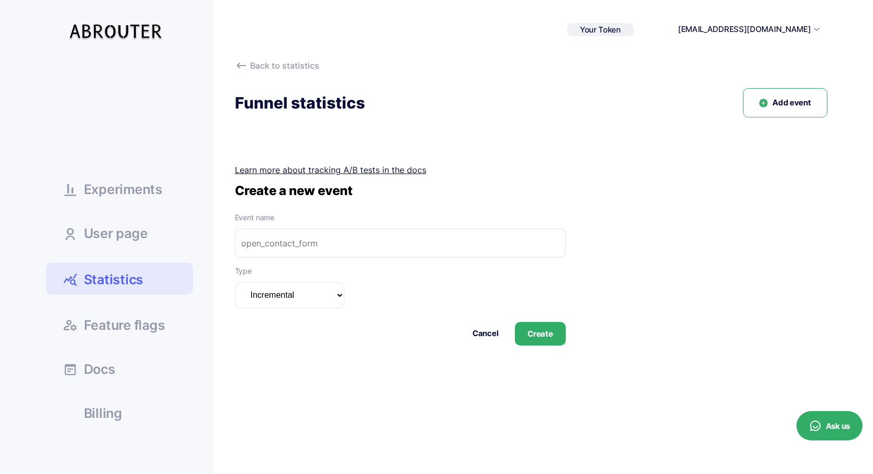
click at [509, 233] on input "text" at bounding box center [400, 243] width 331 height 29
type input "green_button"
click button "Cancel" at bounding box center [485, 334] width 26 height 12
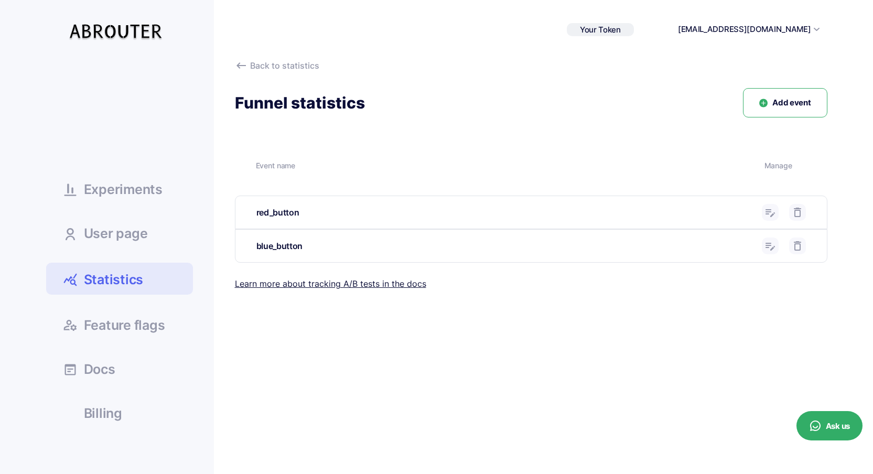
click at [756, 114] on button "Add event" at bounding box center [785, 103] width 84 height 30
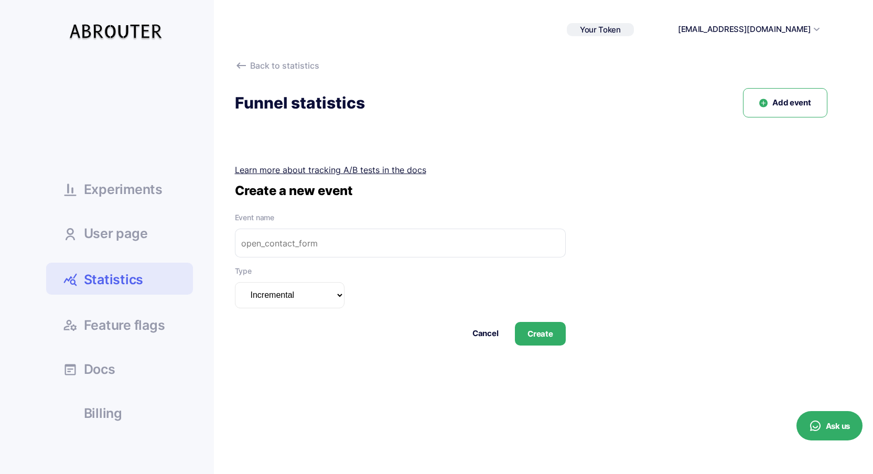
click at [405, 242] on input "text" at bounding box center [400, 243] width 331 height 29
type input "green_button"
click at [532, 331] on button "Create" at bounding box center [540, 334] width 50 height 24
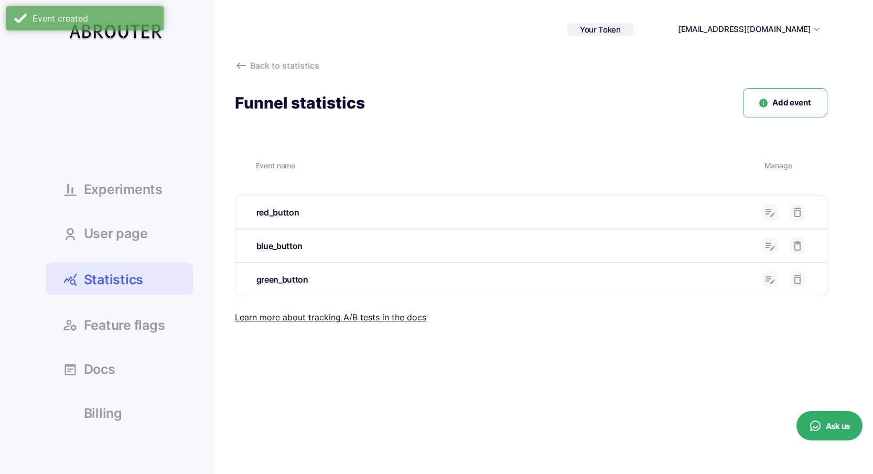
click at [759, 111] on button "Add event" at bounding box center [785, 103] width 84 height 30
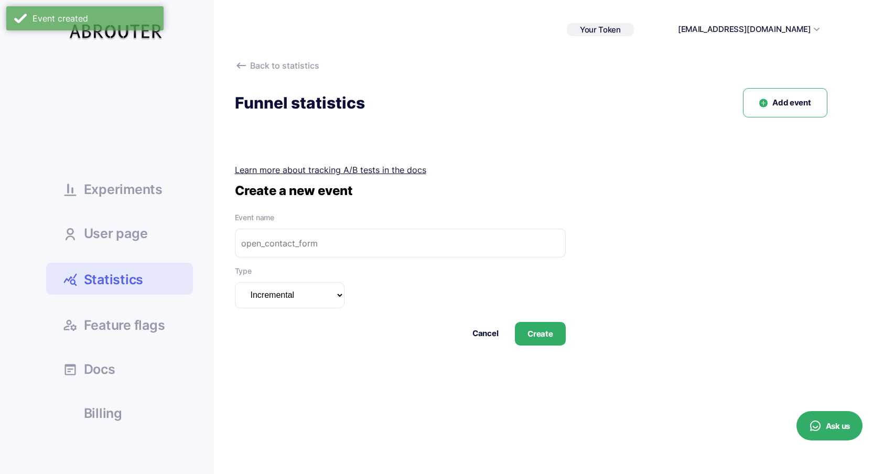
click at [386, 241] on input "text" at bounding box center [400, 243] width 331 height 29
type input "orange_button"
click at [549, 330] on button "Create" at bounding box center [540, 334] width 50 height 24
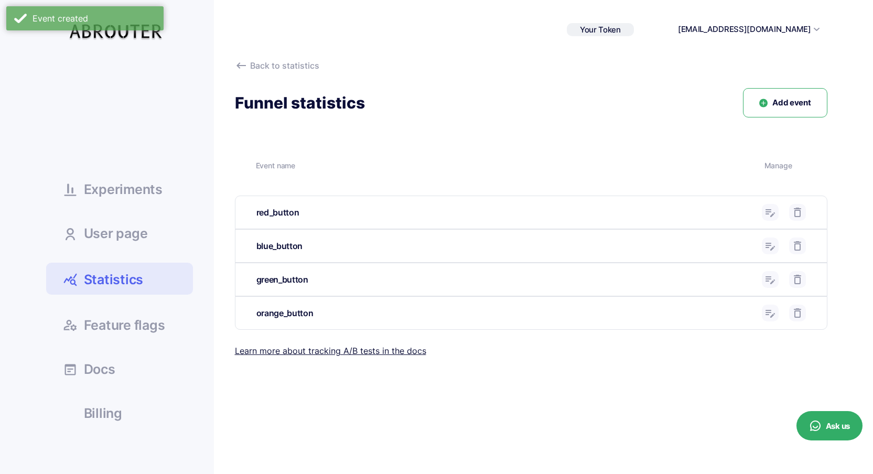
click at [116, 172] on ul "Experiments User page Statistics Docs" at bounding box center [119, 242] width 147 height 367
click at [117, 181] on link "Experiments" at bounding box center [119, 189] width 147 height 28
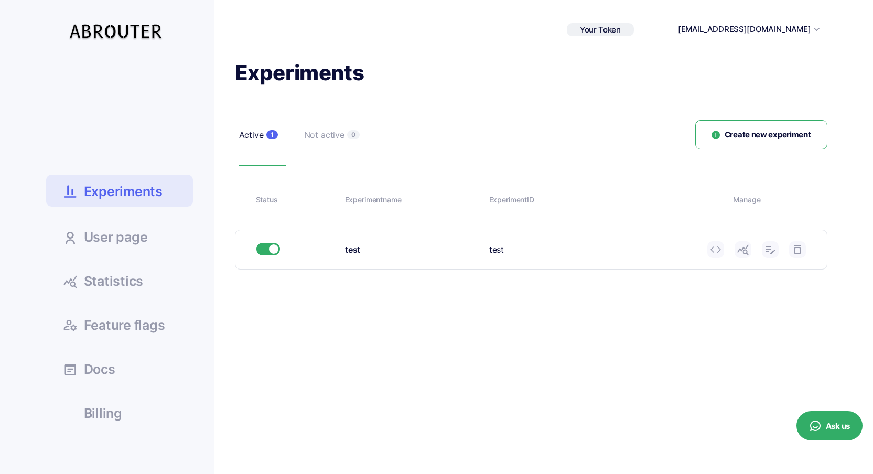
click at [496, 247] on div "Experiment ID test" at bounding box center [594, 249] width 210 height 13
copy div "test"
click at [745, 247] on icon at bounding box center [742, 249] width 13 height 13
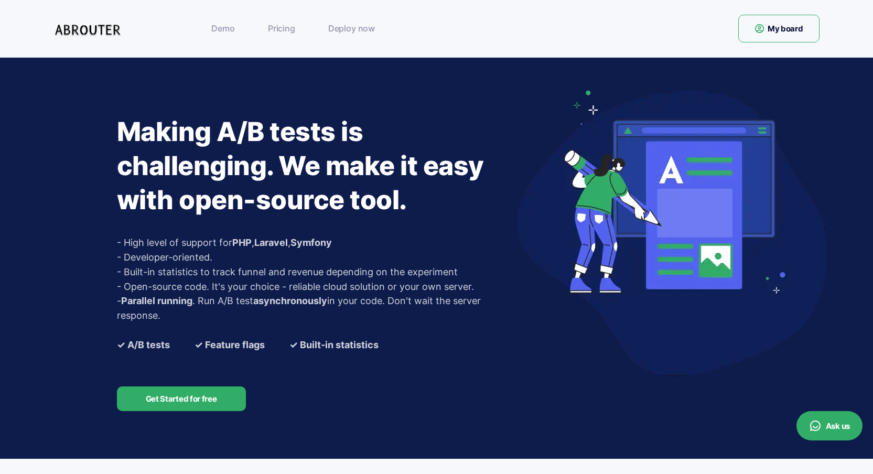
click at [220, 32] on link "Demo" at bounding box center [223, 28] width 34 height 21
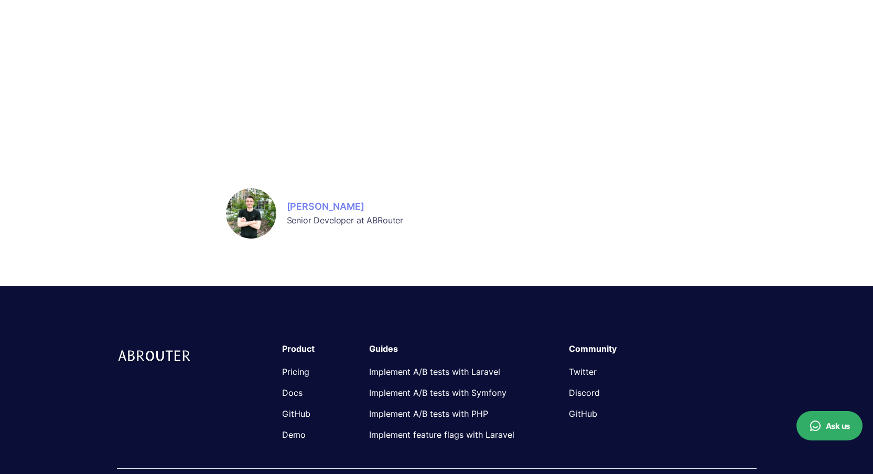
scroll to position [450, 0]
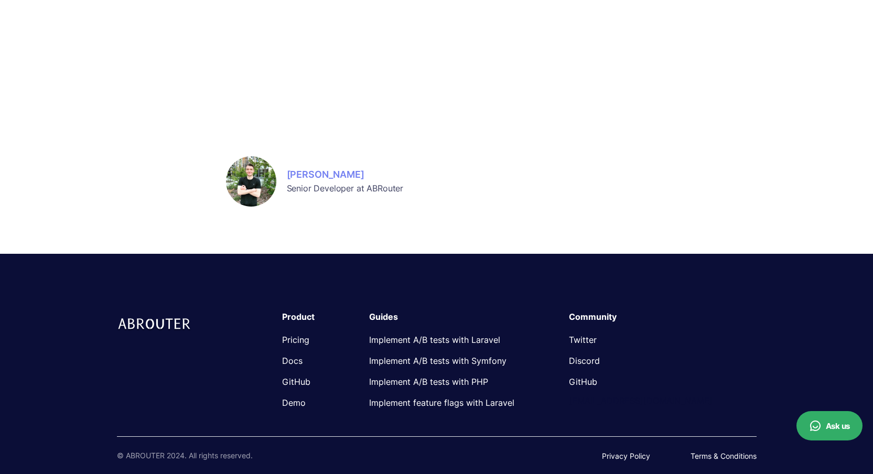
click at [597, 380] on link "GitHub" at bounding box center [583, 381] width 28 height 10
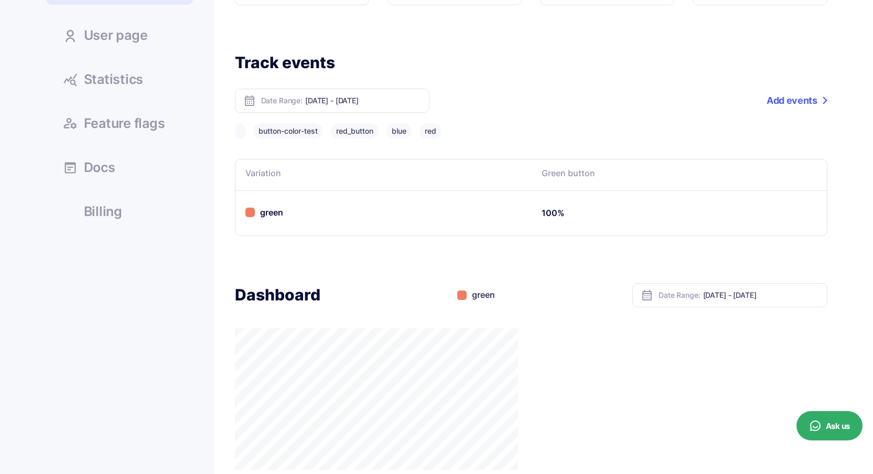
scroll to position [273, 0]
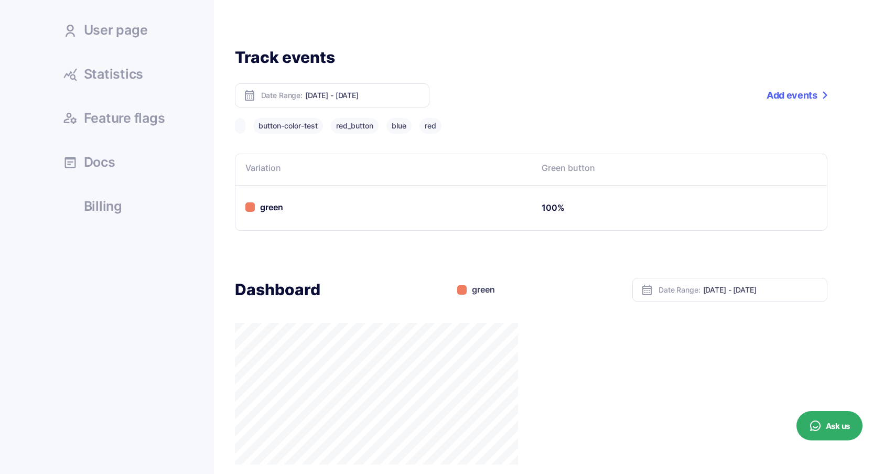
scroll to position [187, 0]
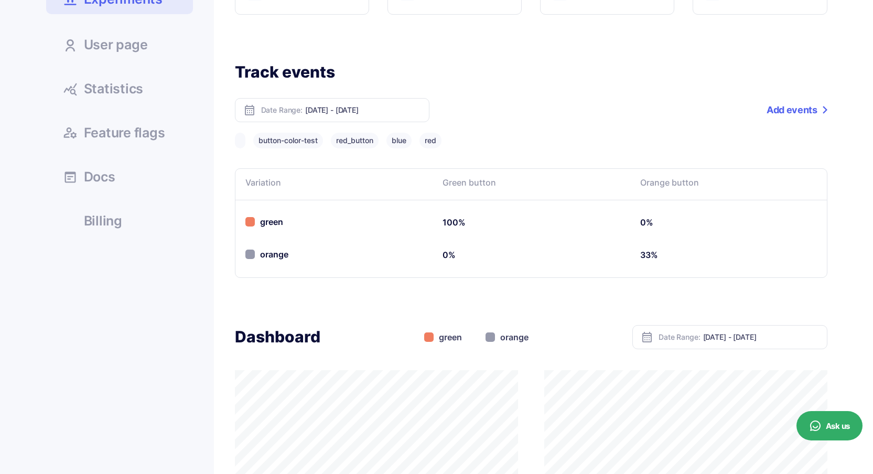
scroll to position [199, 0]
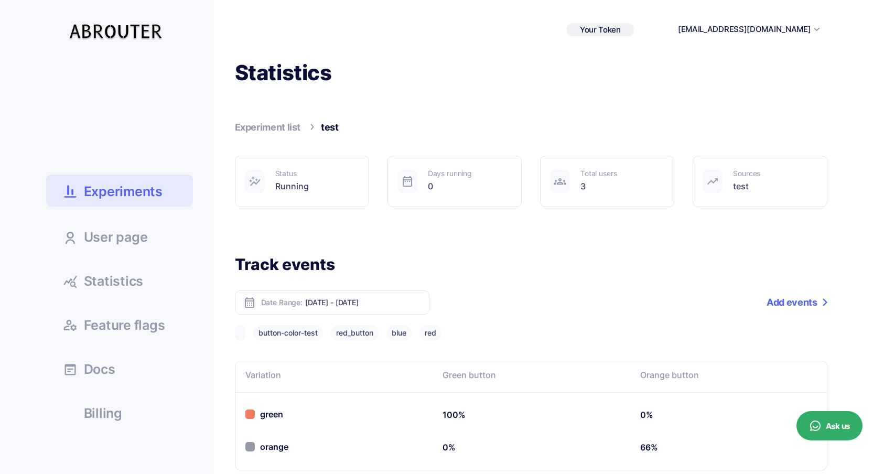
click at [139, 285] on span "Statistics" at bounding box center [114, 281] width 60 height 13
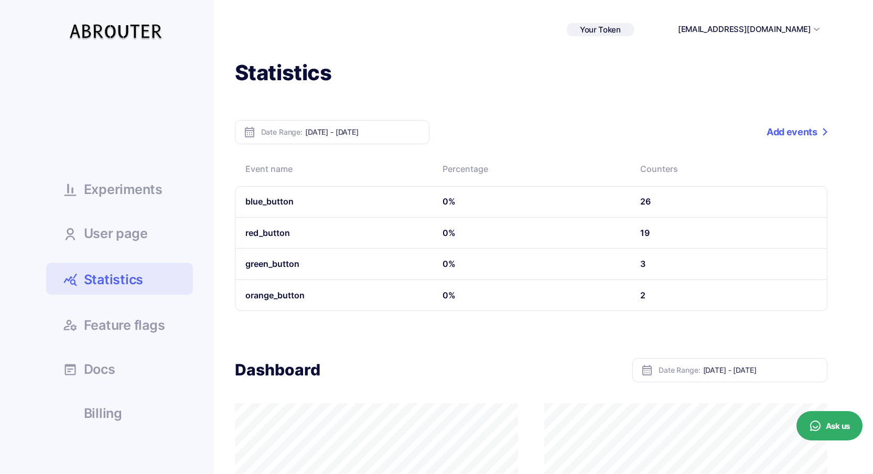
click at [172, 191] on link "Experiments" at bounding box center [119, 189] width 147 height 28
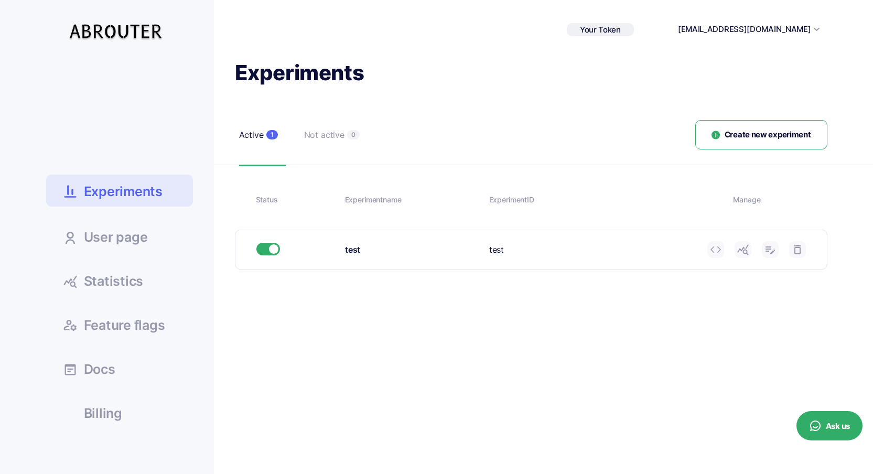
click at [749, 137] on span "Create new experiment" at bounding box center [767, 135] width 86 height 12
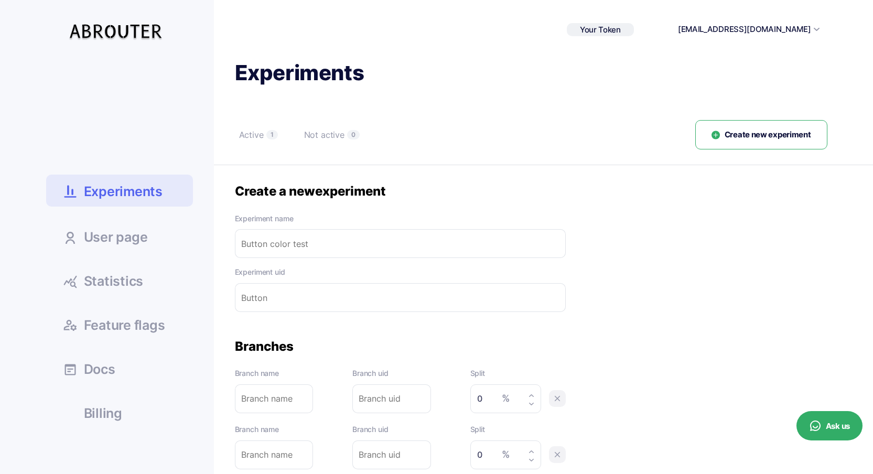
click at [322, 249] on input "text" at bounding box center [400, 243] width 331 height 29
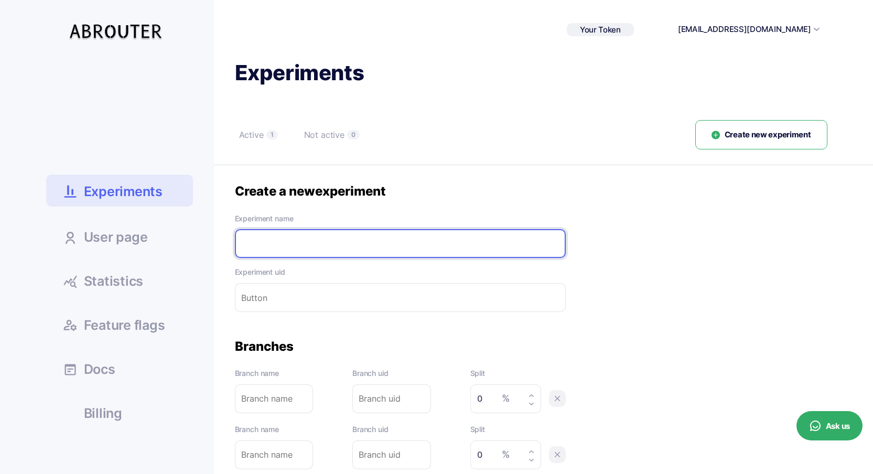
type input "m"
type input "mo"
type input "mod"
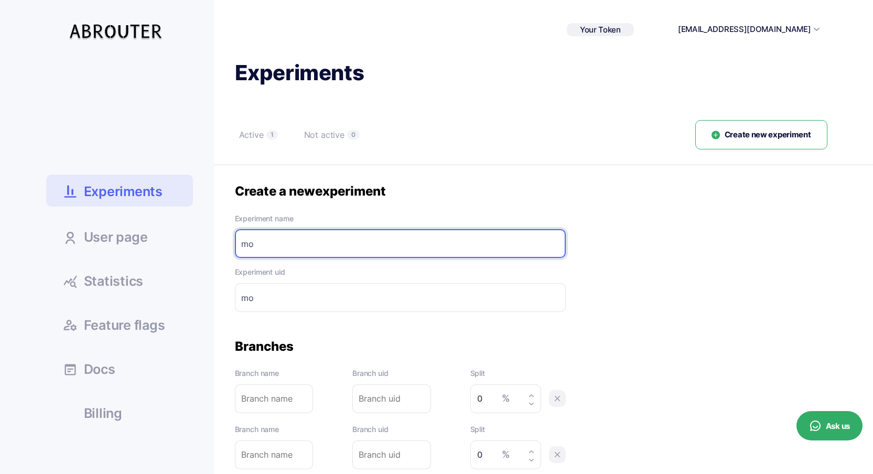
type input "mod"
type input "modal"
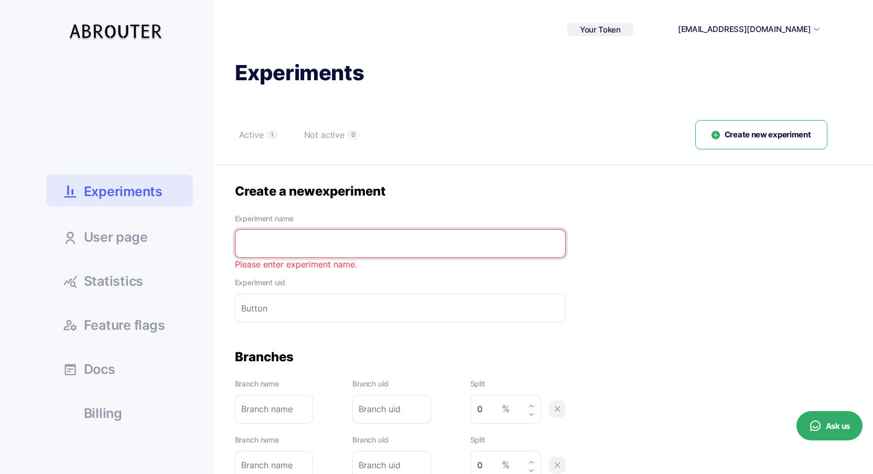
click at [318, 249] on input "text" at bounding box center [400, 243] width 331 height 29
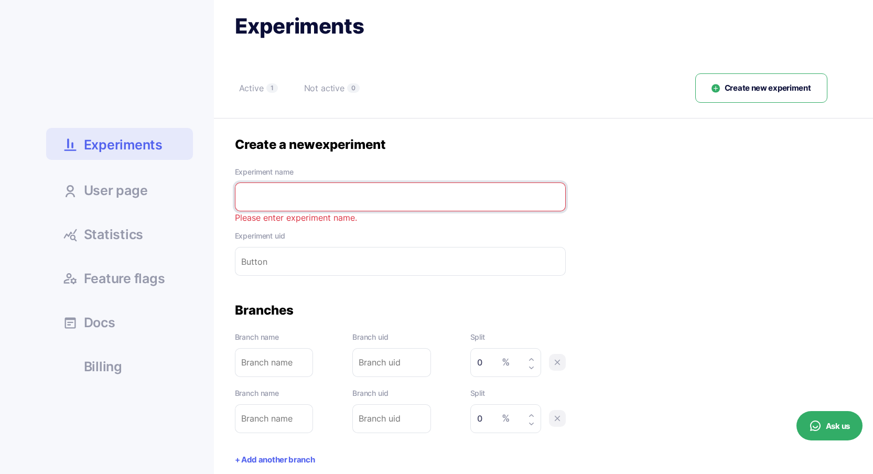
scroll to position [52, 0]
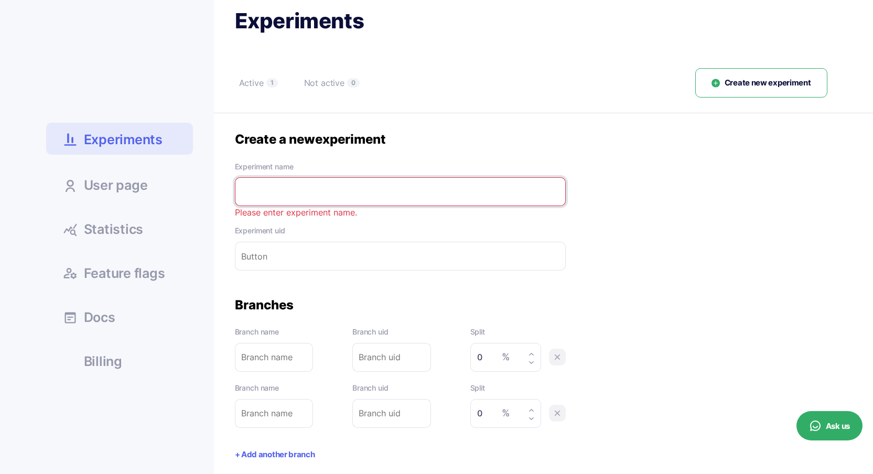
type input "M"
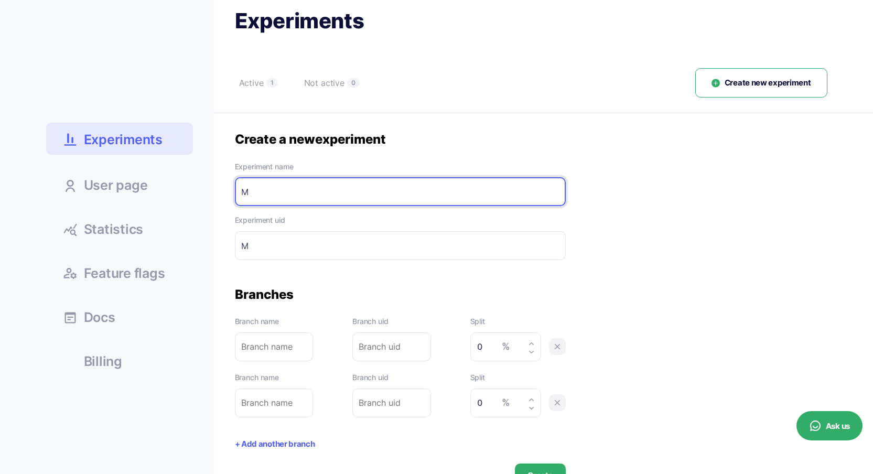
type input "Md"
type input "Mda"
type input "Mdal"
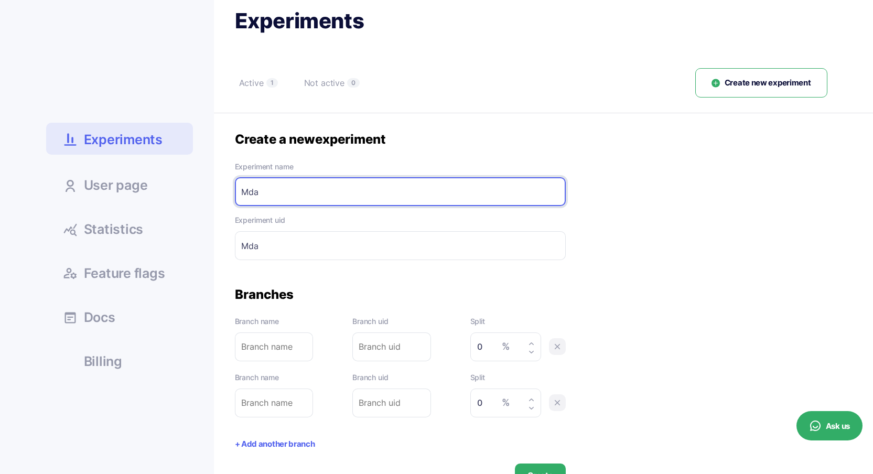
type input "Mdal"
type input "Mda"
type input "Md"
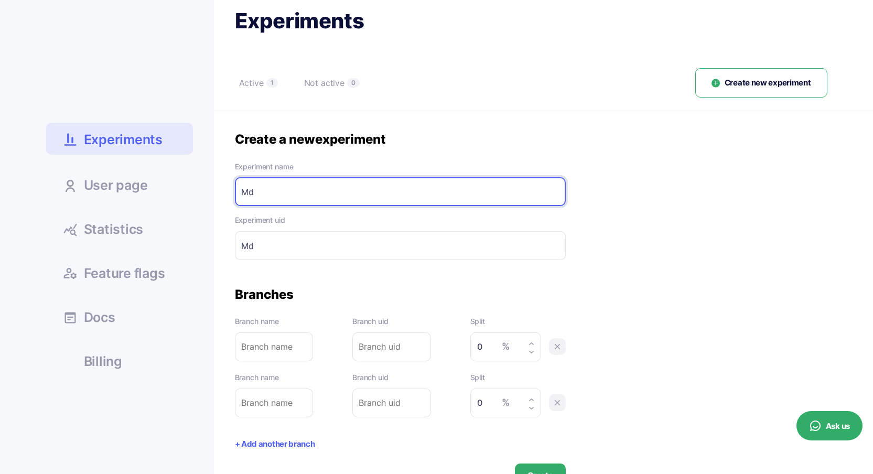
type input "M"
type input "Mo"
type input "Mod"
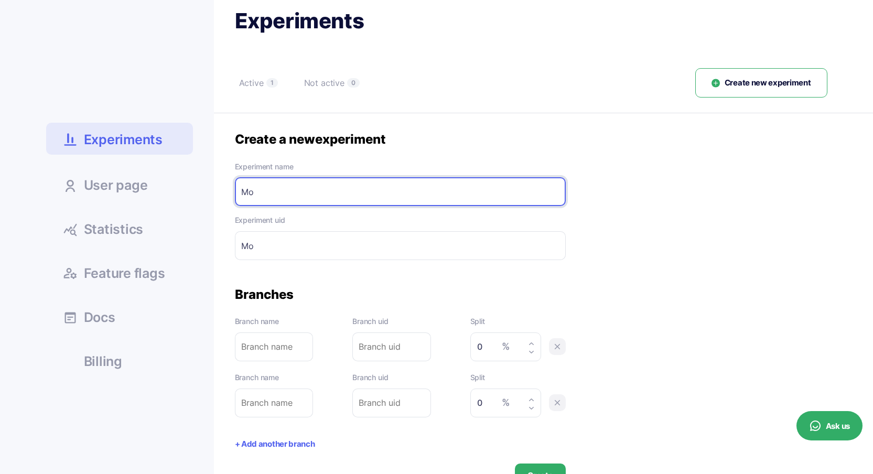
type input "Mod"
type input "Moda"
type input "Modal"
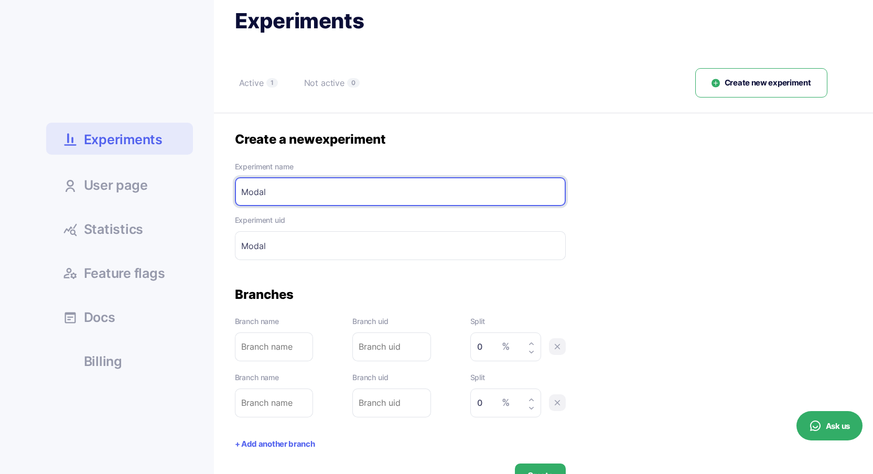
type input "Modal"
type input "Modal-"
type input "Modal a"
type input "Modal-a"
type input "Modal an"
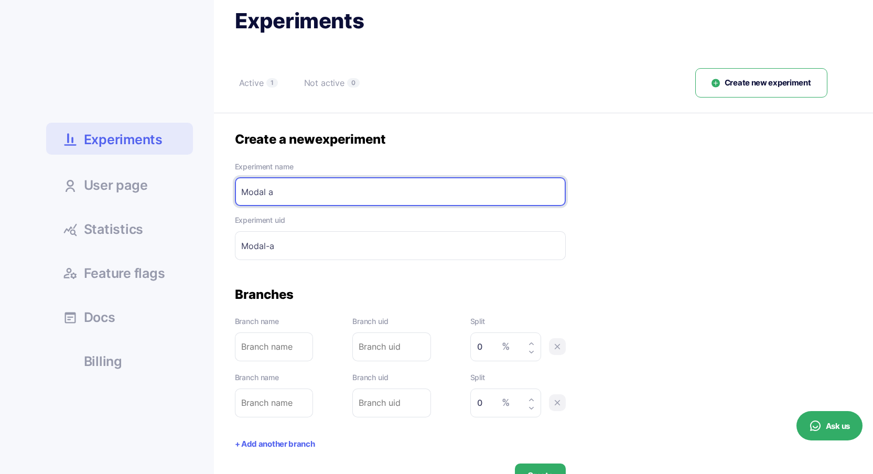
type input "Modal-an"
type input "Modal and"
type input "Modal-and"
type input "Modal and"
type input "Modal-and-"
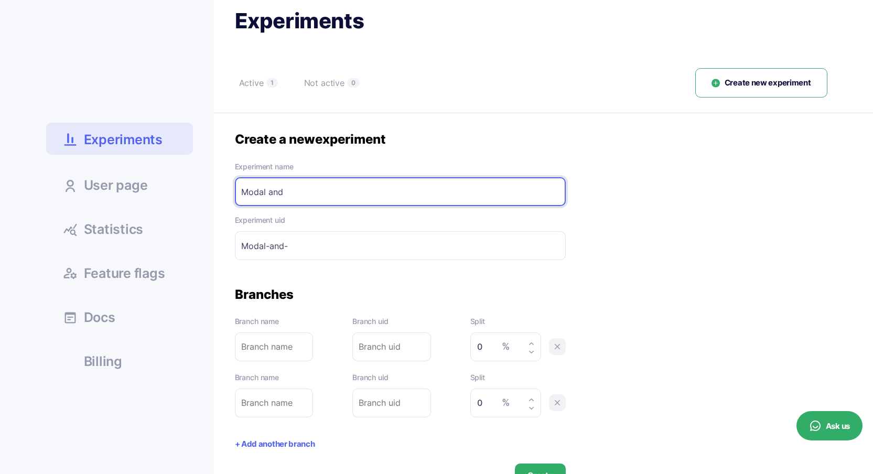
type input "Modal and"
type input "Modal-and"
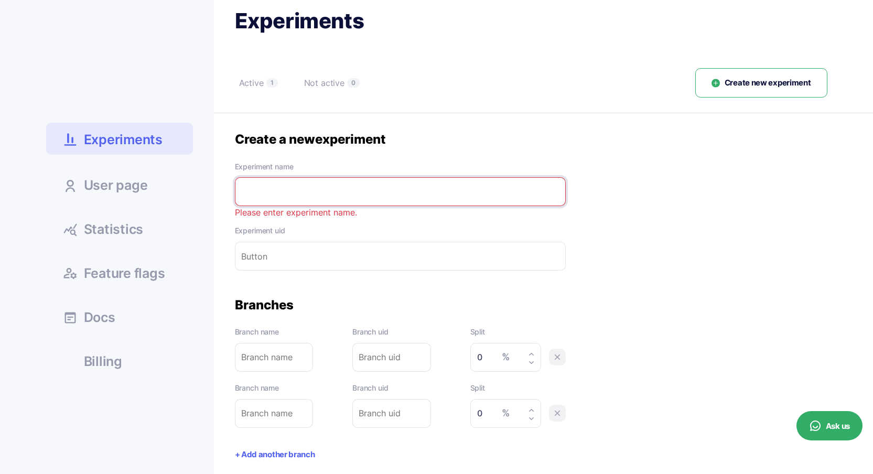
type input "M"
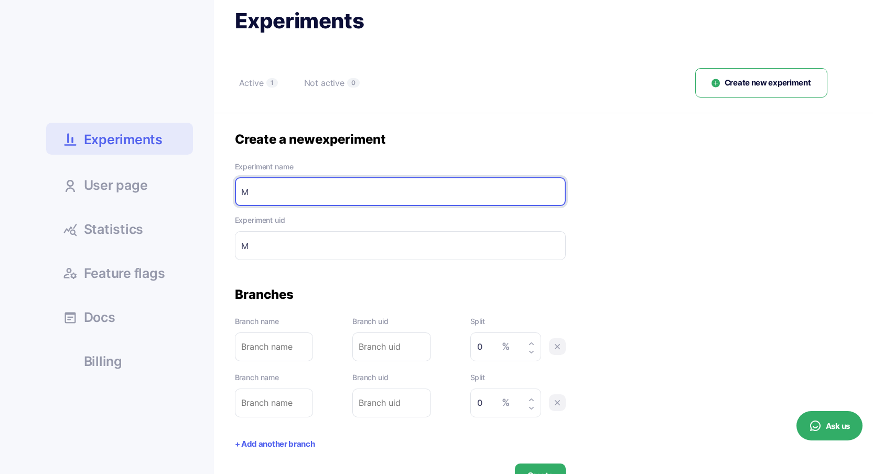
type input "Mo"
type input "Mod"
type input "Moda"
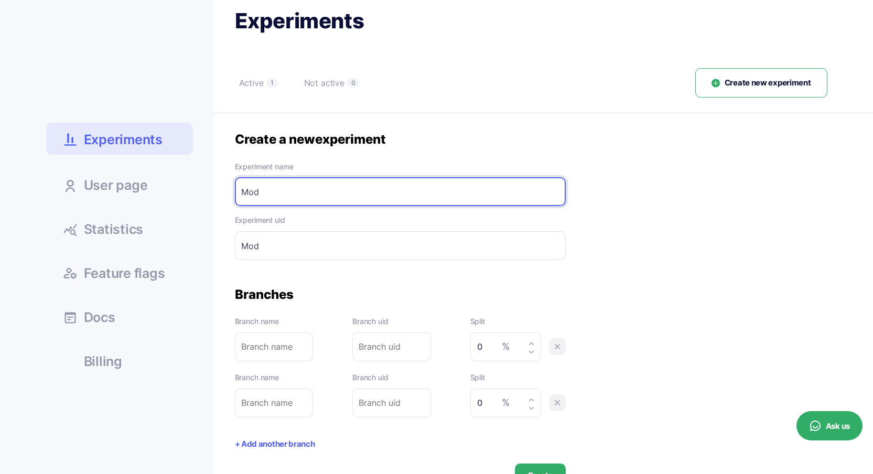
type input "Moda"
type input "Modal"
type input "Modal-"
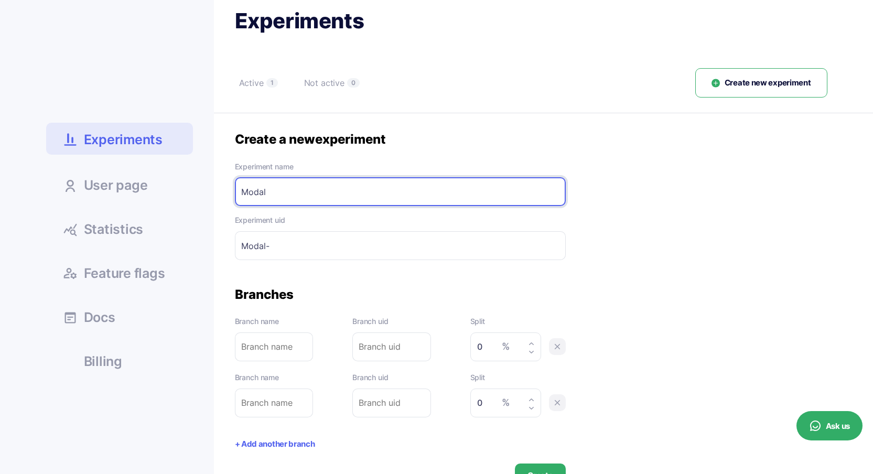
type input "Modal v"
type input "Modal-v"
type input "Modal vs"
type input "Modal-vs"
type input "Modal vs"
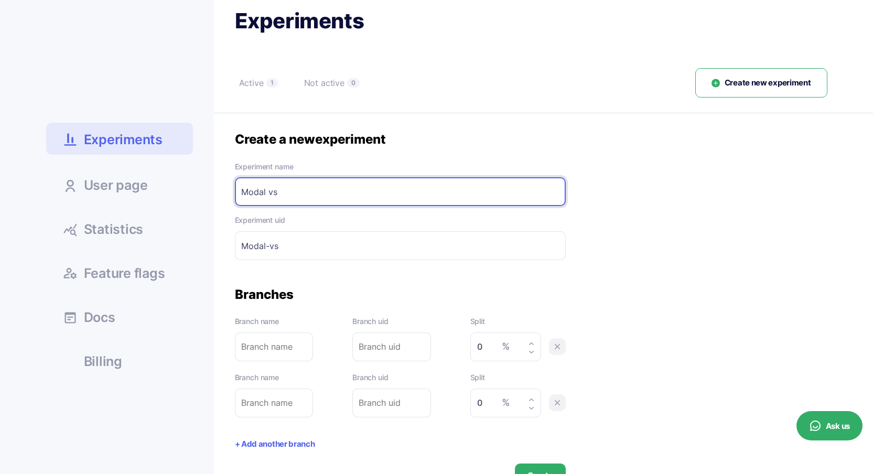
type input "Modal-vs-"
type input "Modal vs o"
type input "Modal-vs-o"
type input "Modal vs ol"
type input "Modal-vs-ol"
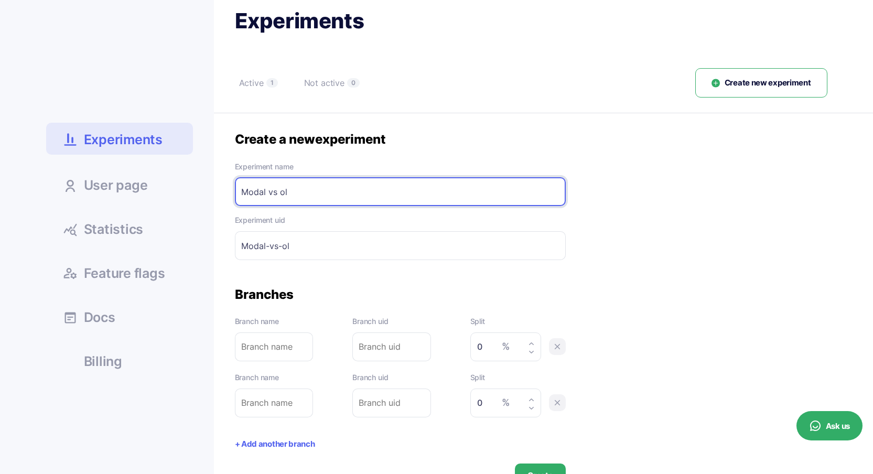
type input "Modal vs old"
type input "Modal-vs-old"
type input "Modal vs old"
type input "Modal-vs-old-"
type input "Modal vs old v"
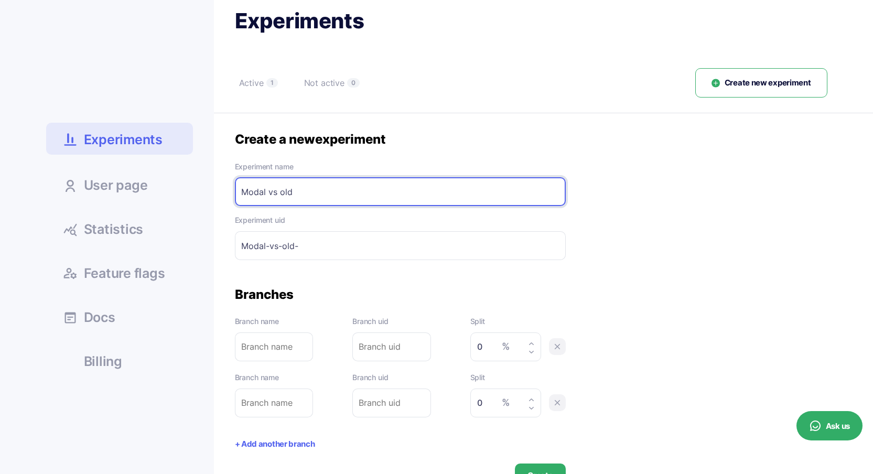
type input "Modal-vs-old-v"
type input "Modal vs old ve"
type input "Modal-vs-old-ve"
type input "Modal vs old ver"
type input "Modal-vs-old-ver"
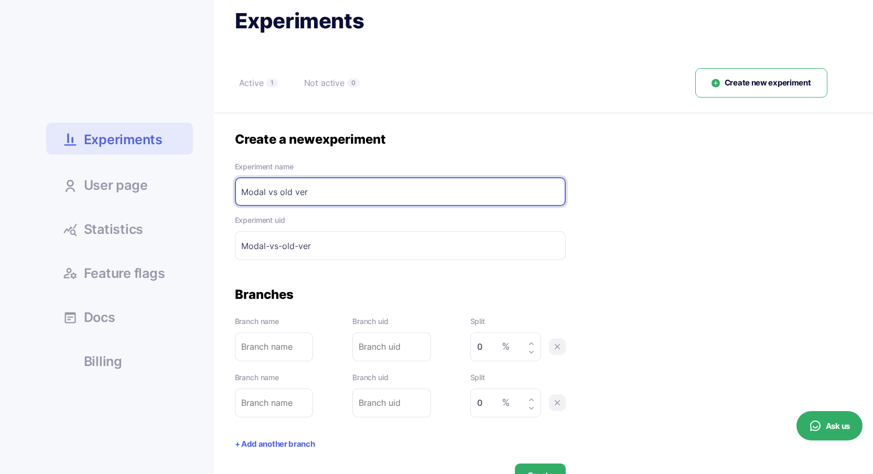
type input "Modal vs old vers"
type input "Modal-vs-old-vers"
type input "Modal vs old versi"
type input "Modal-vs-old-versi"
type input "Modal vs old versio"
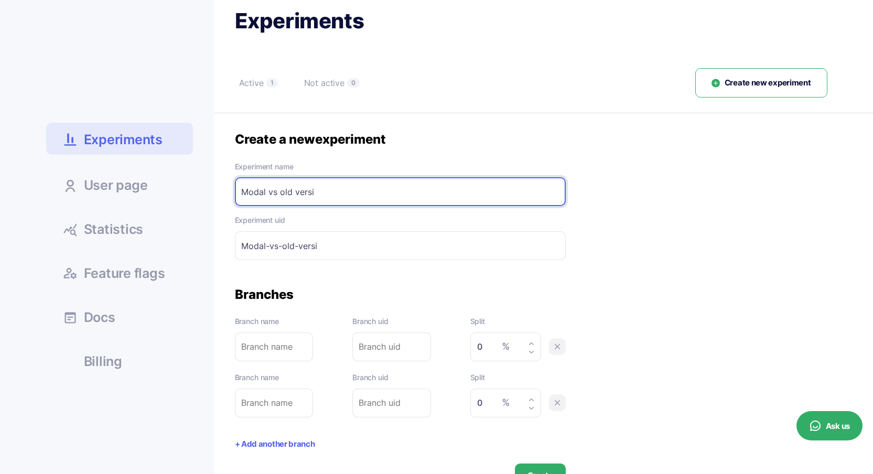
type input "Modal-vs-old-versio"
type input "Modal vs old version"
type input "Modal-vs-old-version"
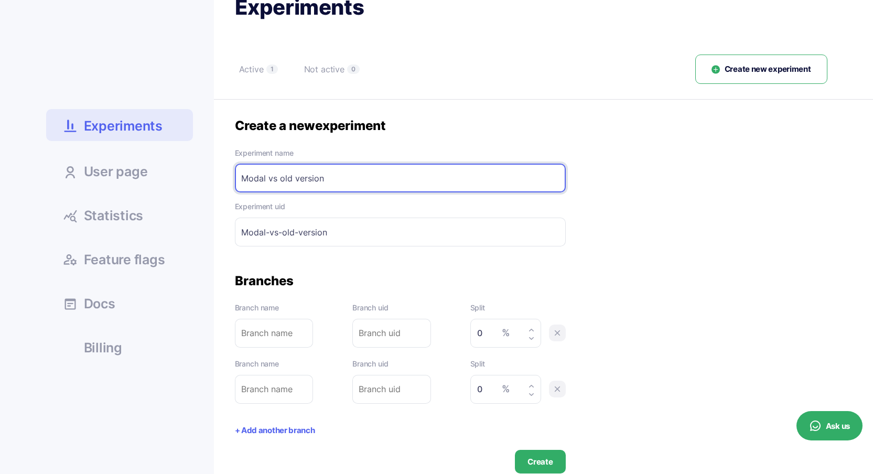
scroll to position [107, 0]
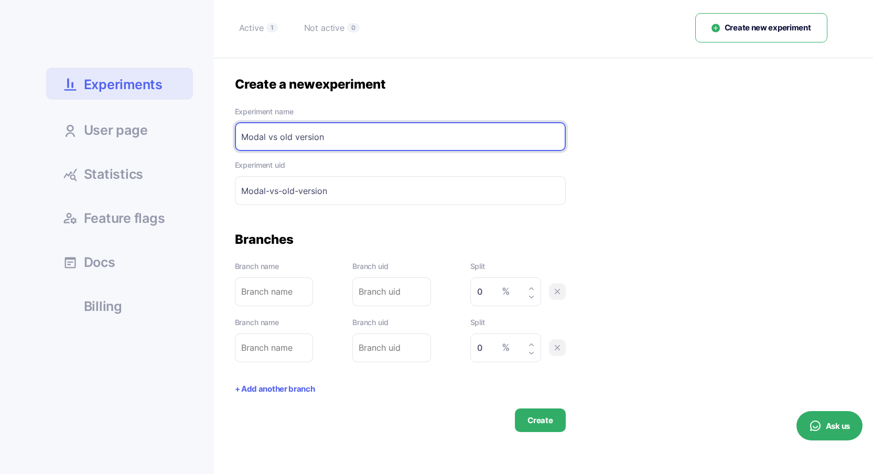
type input "Modal vs old version"
click at [279, 292] on input "text" at bounding box center [274, 291] width 79 height 29
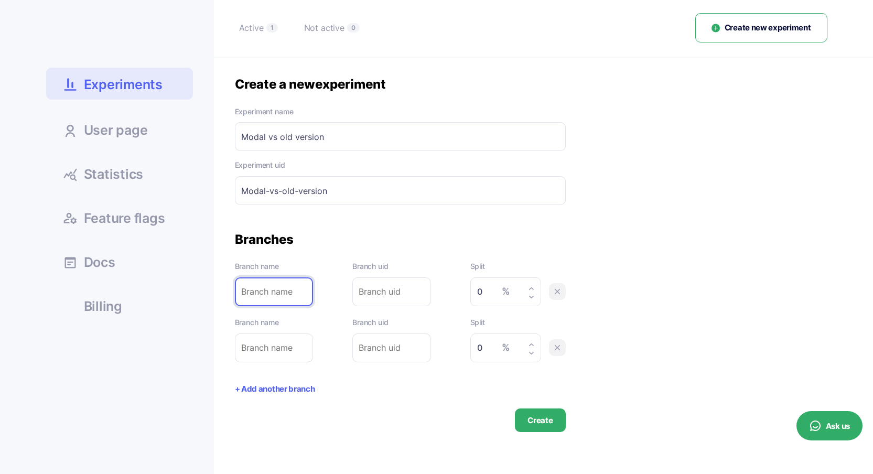
type input "m"
type input "mo"
type input "mod"
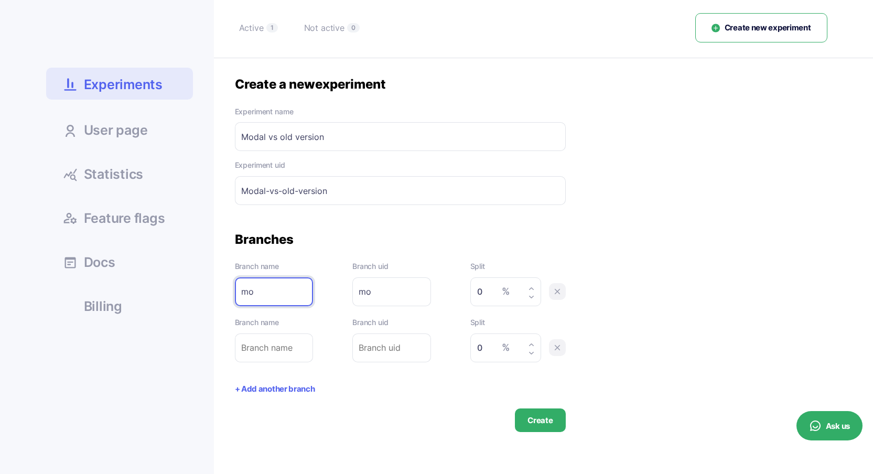
type input "mod"
type input "moda"
type input "modal"
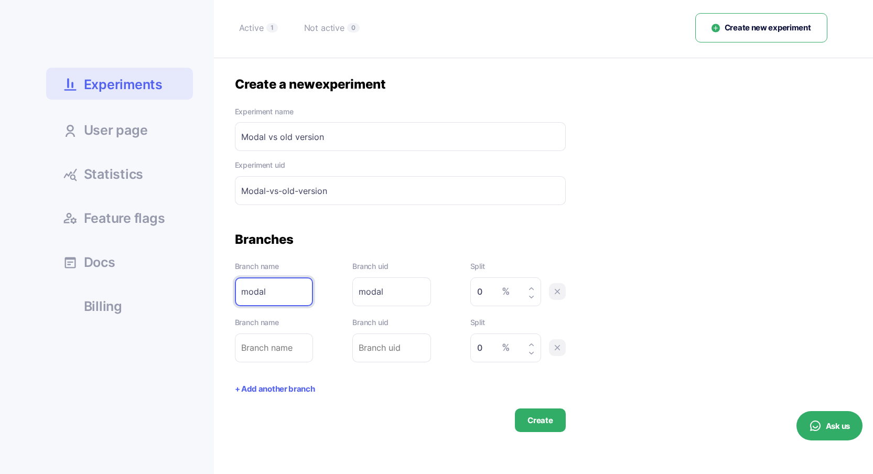
type input "modal"
click at [288, 347] on input "text" at bounding box center [274, 347] width 79 height 29
type input "o"
type input "ol"
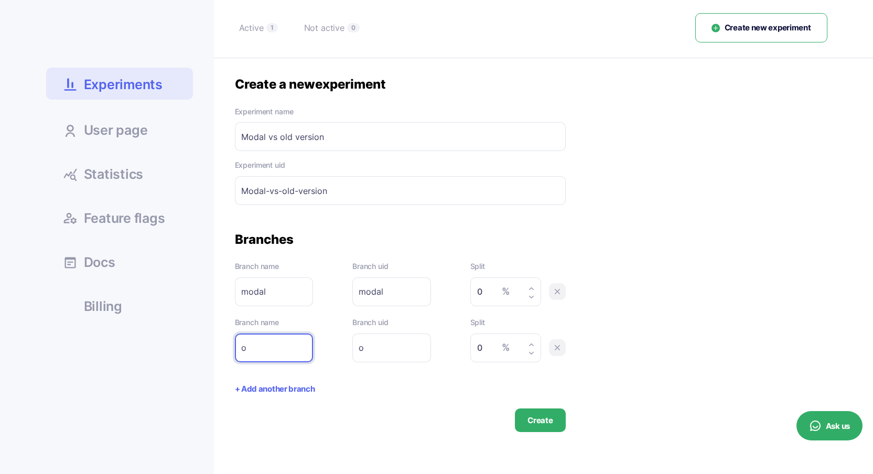
type input "ol"
type input "old"
drag, startPoint x: 487, startPoint y: 291, endPoint x: 455, endPoint y: 295, distance: 32.1
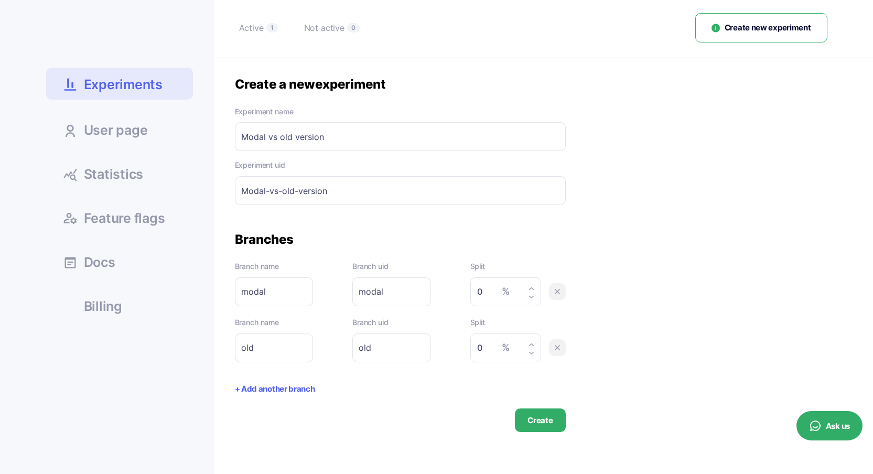
click at [456, 295] on div "Branch name modal Please enter branch name. Branch uid modal Please enter branc…" at bounding box center [400, 283] width 331 height 46
type input "50"
click at [545, 422] on button "Create" at bounding box center [540, 420] width 50 height 24
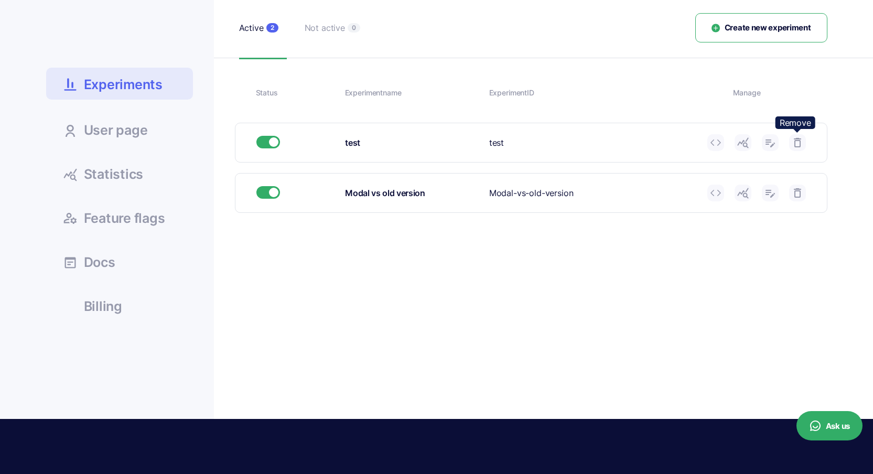
click at [793, 139] on icon at bounding box center [797, 142] width 13 height 13
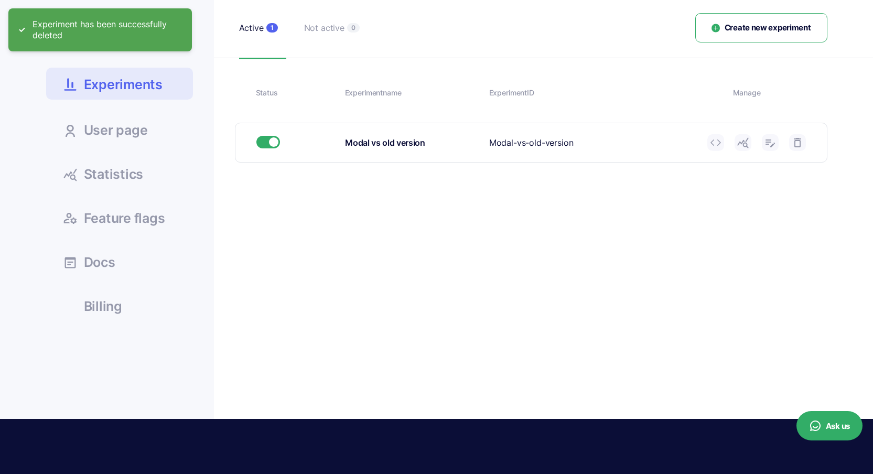
click at [127, 169] on span "Statistics" at bounding box center [114, 174] width 60 height 13
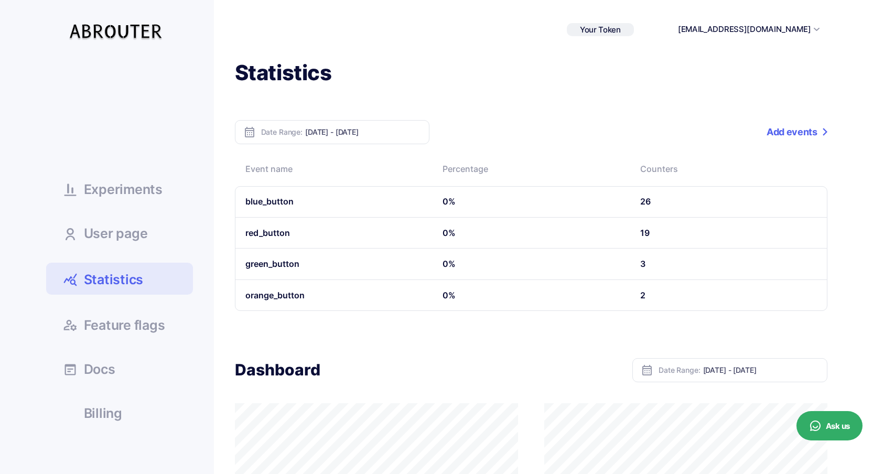
click at [787, 130] on link "Add events" at bounding box center [796, 132] width 60 height 24
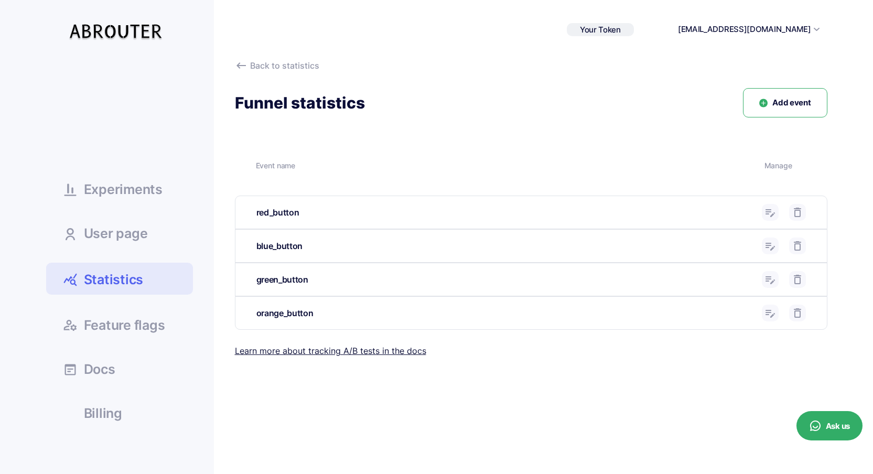
drag, startPoint x: 792, startPoint y: 212, endPoint x: 778, endPoint y: 218, distance: 15.5
click at [792, 212] on icon at bounding box center [797, 212] width 13 height 13
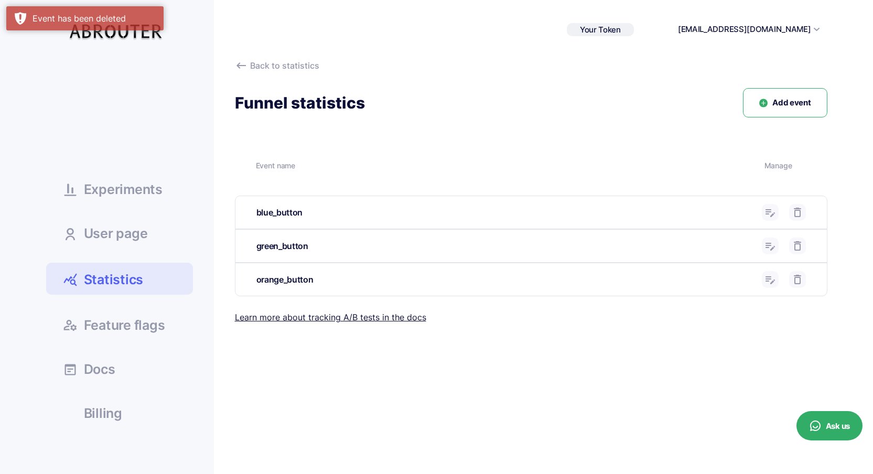
click at [797, 208] on use at bounding box center [796, 212] width 7 height 9
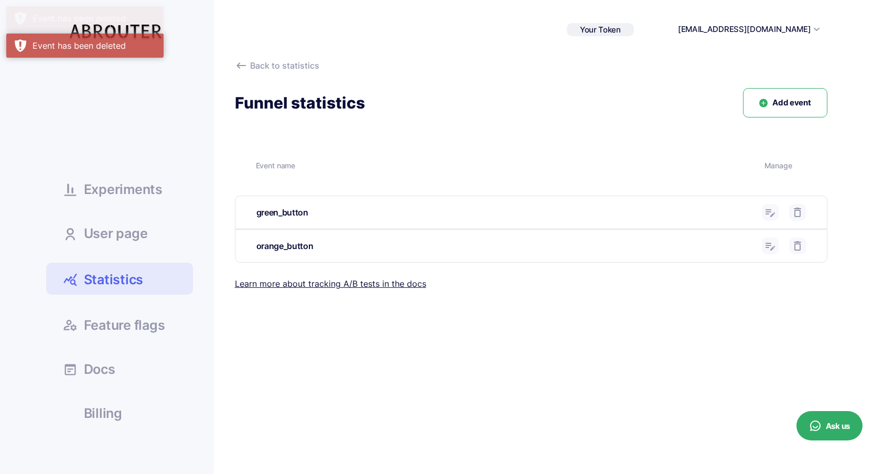
click at [797, 212] on icon at bounding box center [797, 212] width 13 height 13
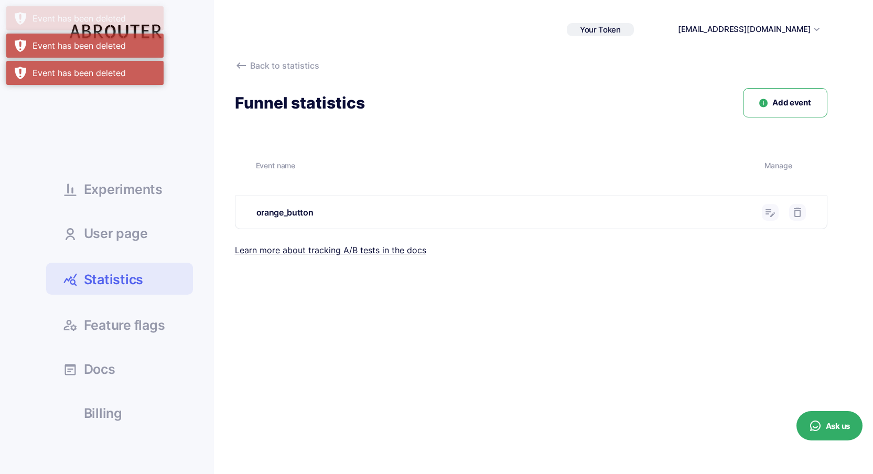
click at [797, 213] on icon at bounding box center [797, 212] width 13 height 13
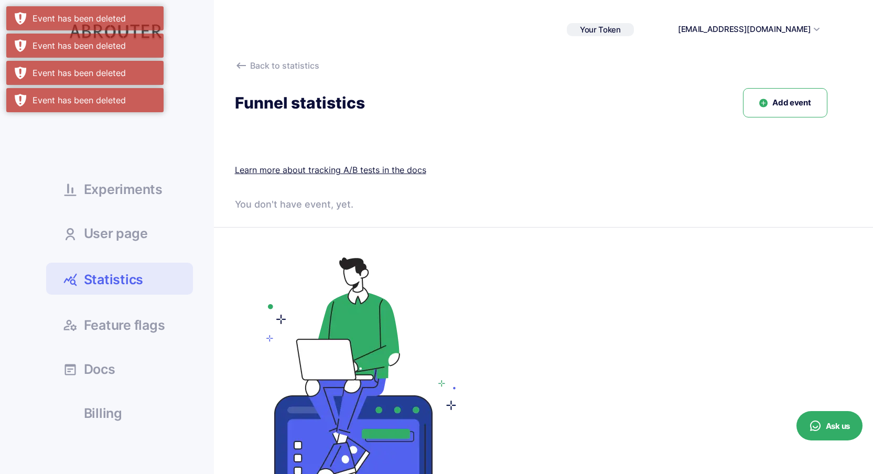
click at [166, 273] on link "Statistics" at bounding box center [119, 279] width 147 height 32
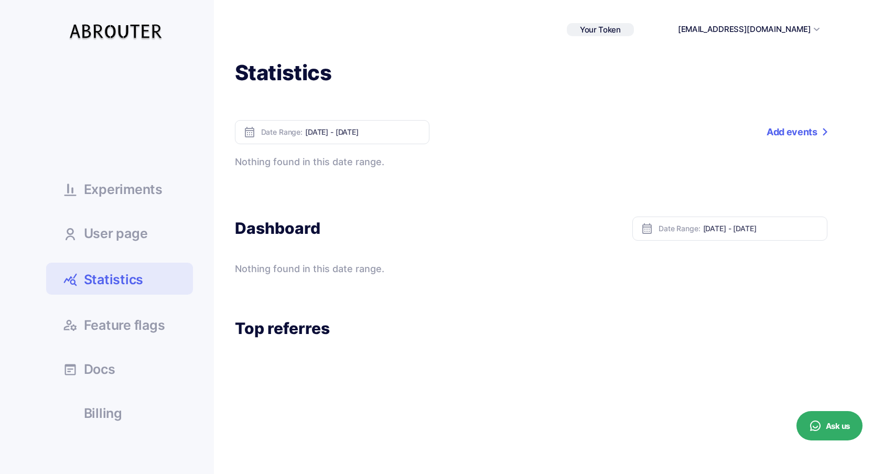
click at [124, 183] on span "Experiments" at bounding box center [123, 189] width 79 height 13
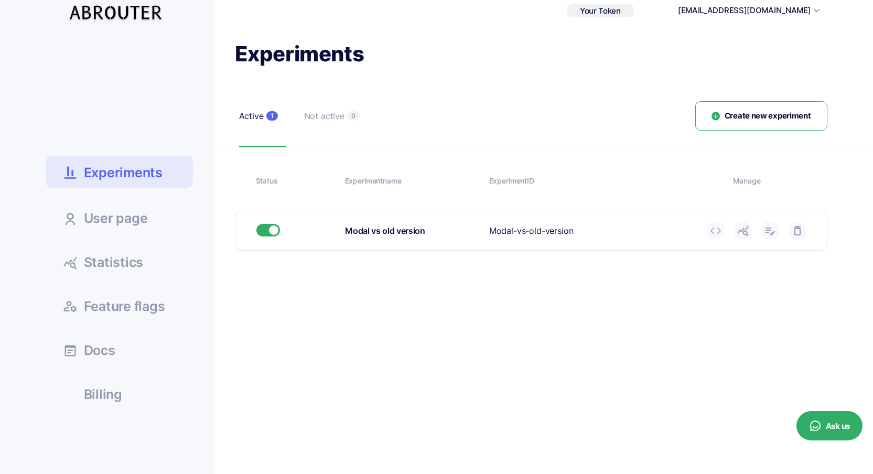
scroll to position [103, 0]
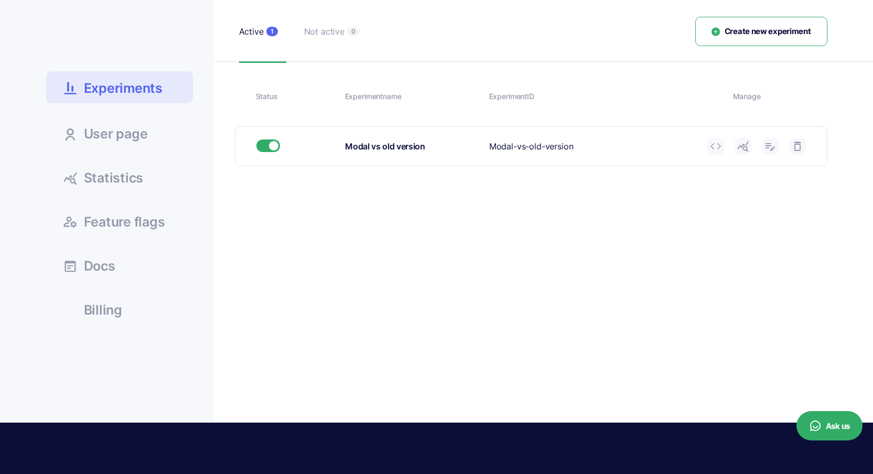
click at [544, 149] on div "Experiment ID Modal-vs-old-version" at bounding box center [594, 146] width 210 height 13
copy div "Modal-vs-old-version Experiment name Please enter experiment name. Experiment u…"
click at [104, 171] on span "Statistics" at bounding box center [114, 177] width 60 height 13
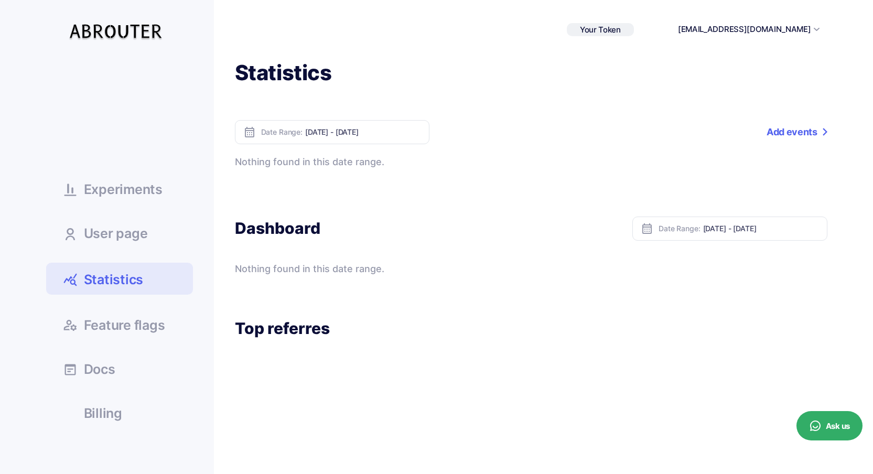
click at [799, 133] on link "Add events" at bounding box center [796, 132] width 60 height 24
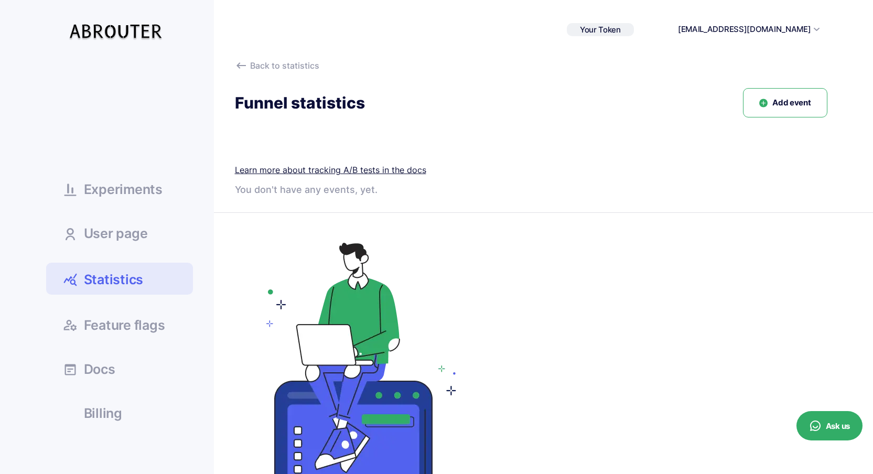
click at [774, 103] on span "Add event" at bounding box center [791, 103] width 38 height 12
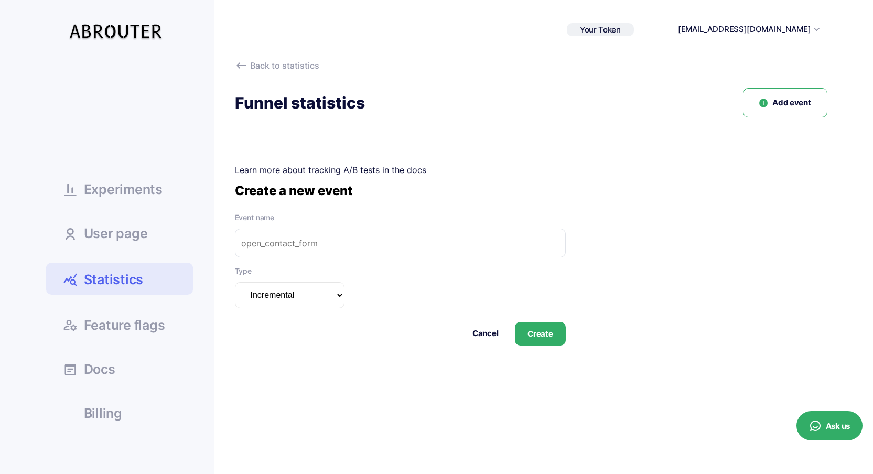
click at [355, 242] on input "text" at bounding box center [400, 243] width 331 height 29
type input "modal"
click at [550, 333] on button "Create" at bounding box center [540, 334] width 50 height 24
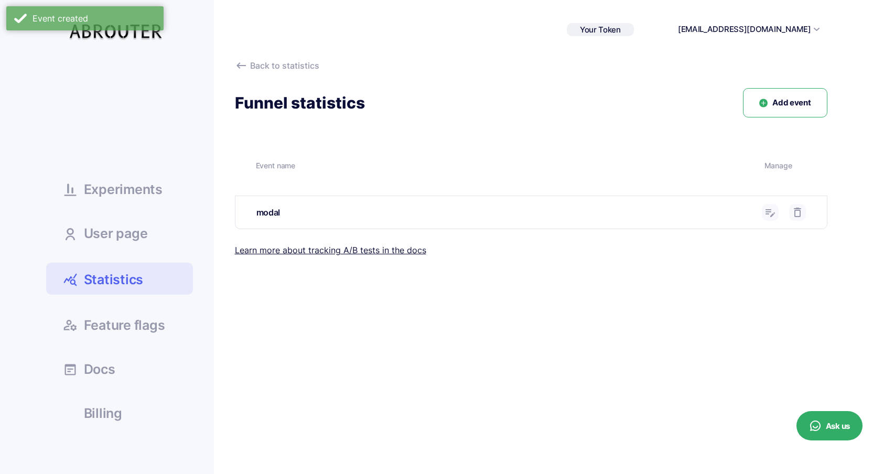
click at [768, 110] on button "Add event" at bounding box center [785, 103] width 84 height 30
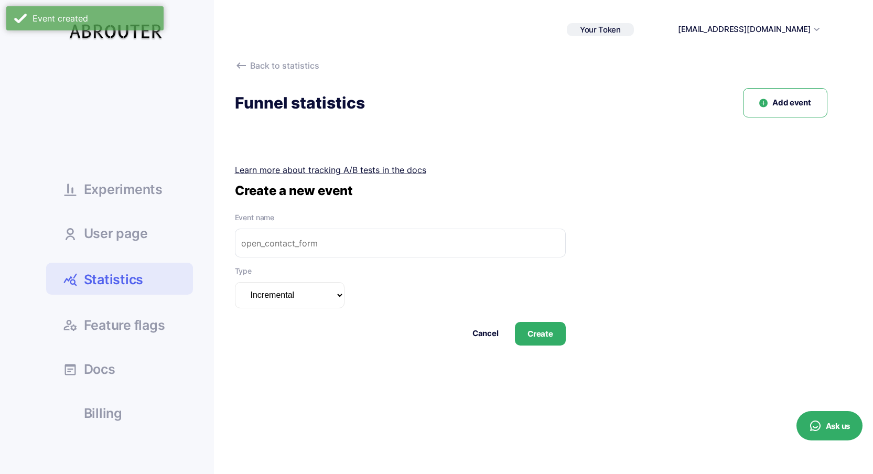
click at [314, 245] on input "text" at bounding box center [400, 243] width 331 height 29
type input "old"
click at [552, 342] on button "Create" at bounding box center [540, 334] width 50 height 24
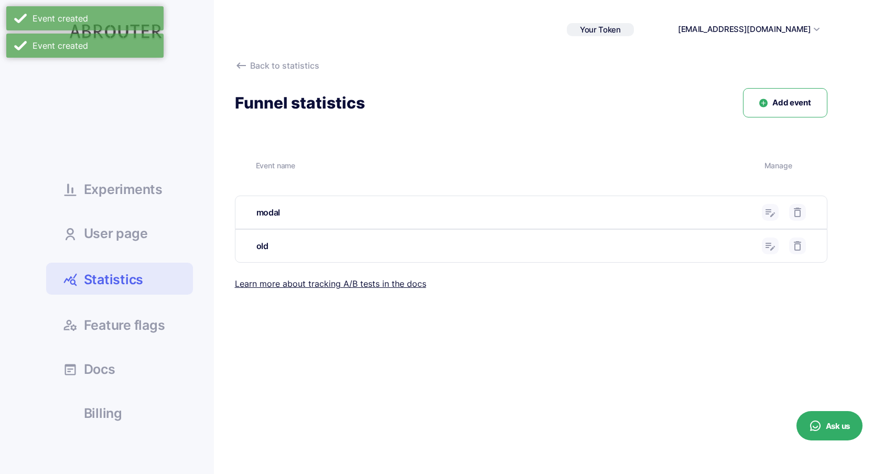
click at [111, 279] on span "Statistics" at bounding box center [114, 279] width 60 height 18
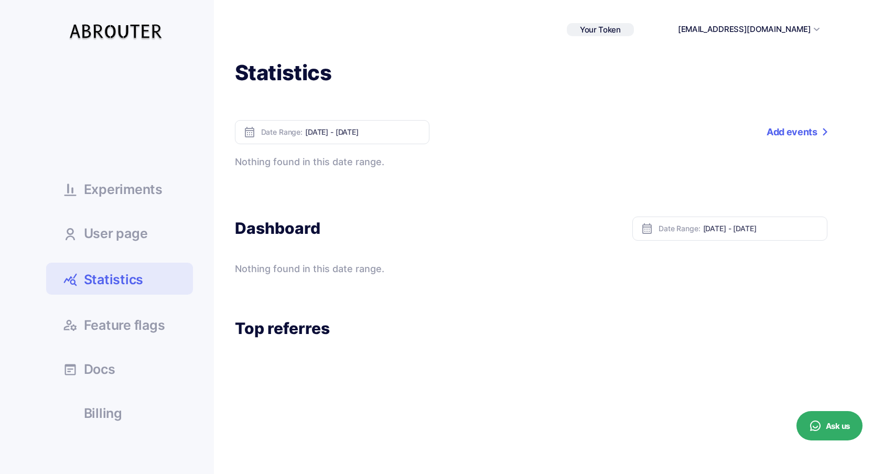
click at [135, 186] on span "Experiments" at bounding box center [123, 189] width 79 height 13
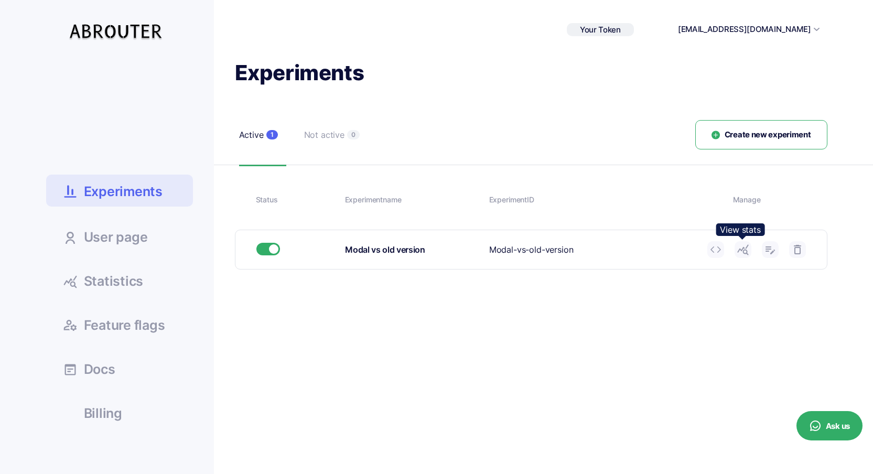
click at [738, 248] on use at bounding box center [742, 250] width 11 height 10
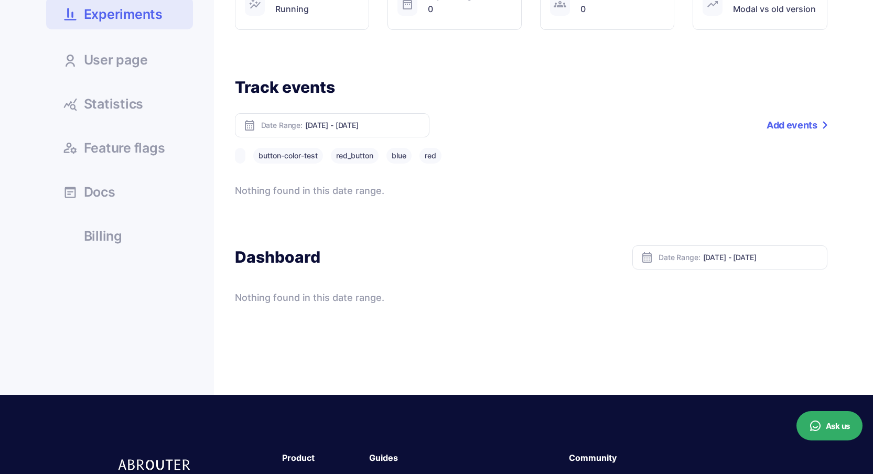
click at [132, 113] on link "Statistics" at bounding box center [119, 103] width 147 height 28
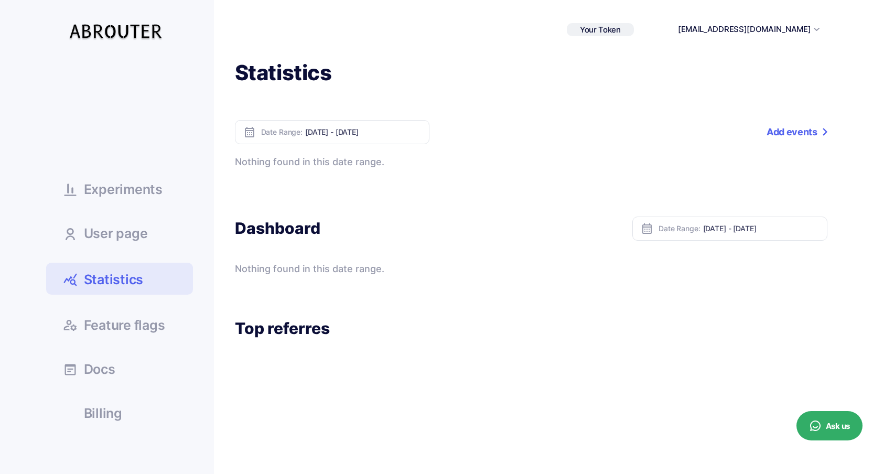
click at [792, 131] on link "Add events" at bounding box center [796, 132] width 60 height 24
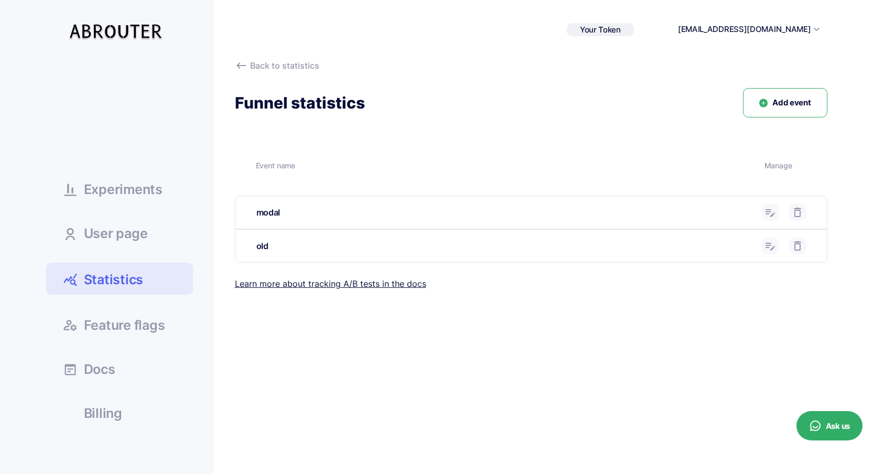
click at [153, 286] on link "Statistics" at bounding box center [119, 279] width 147 height 32
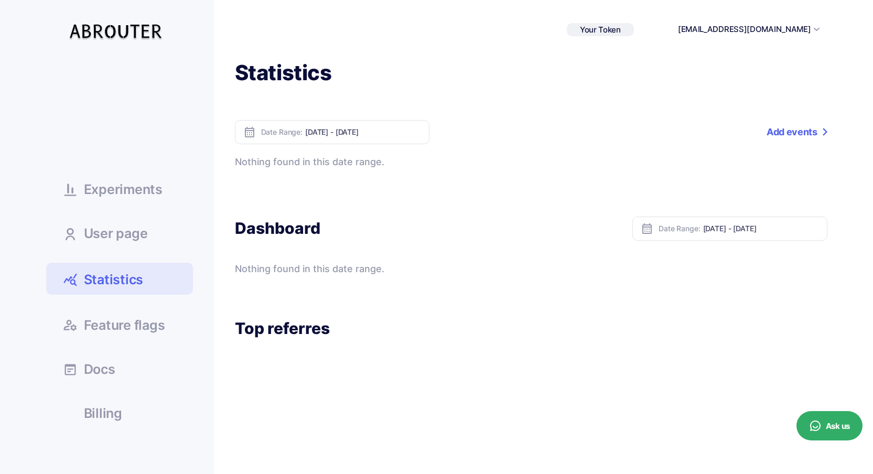
click at [146, 188] on span "Experiments" at bounding box center [123, 189] width 79 height 13
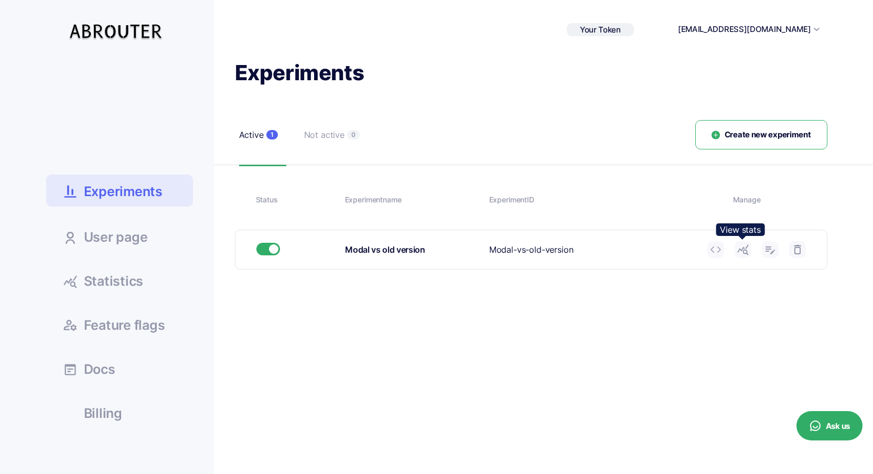
click at [737, 248] on icon at bounding box center [742, 249] width 13 height 13
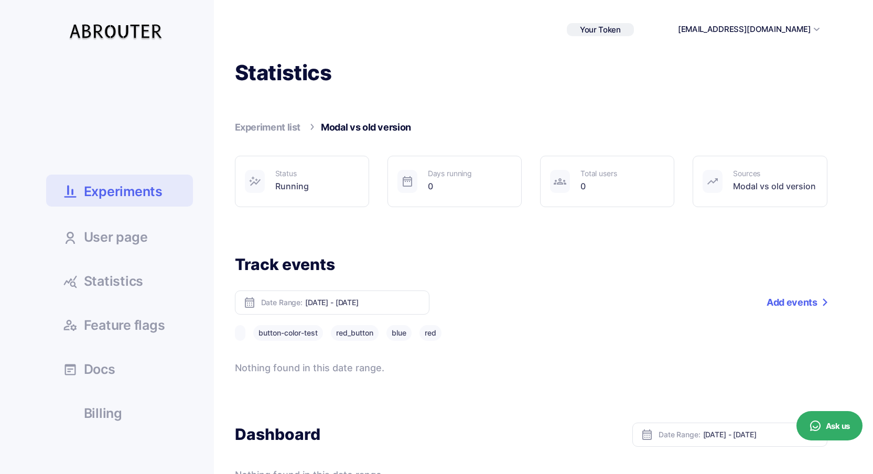
click at [140, 302] on ul "Experiments User page Statistics Docs" at bounding box center [119, 242] width 147 height 367
click at [140, 288] on span "Statistics" at bounding box center [114, 281] width 60 height 13
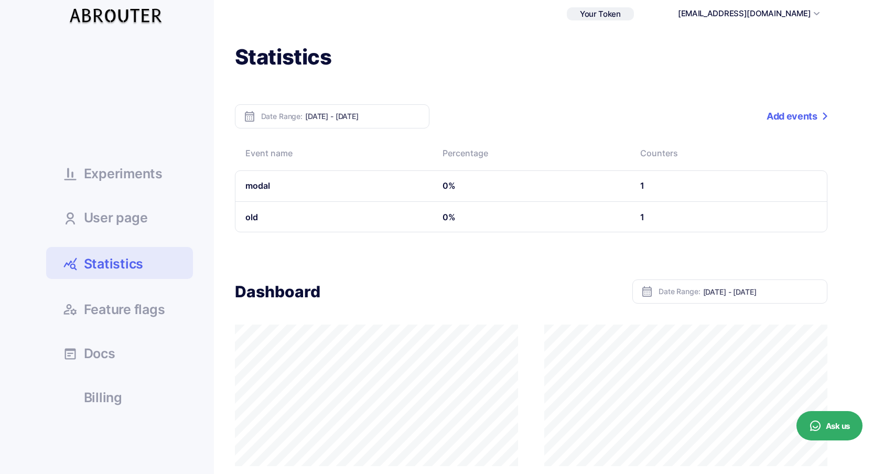
scroll to position [57, 0]
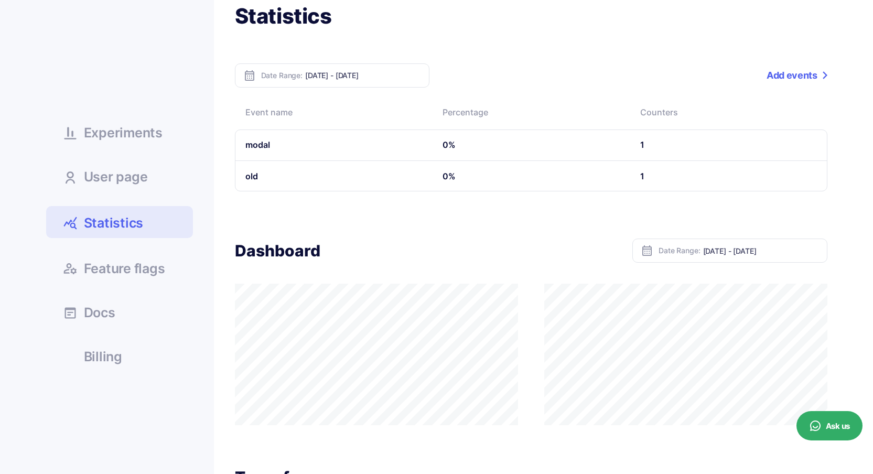
click at [547, 273] on div "Dashboard Date Range: Oct 08, 2025 - Oct 14, 2025" at bounding box center [531, 331] width 592 height 187
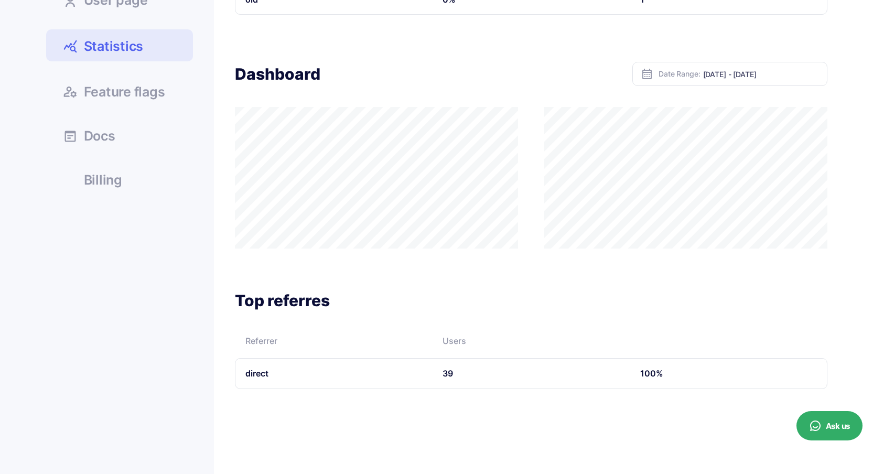
scroll to position [204, 0]
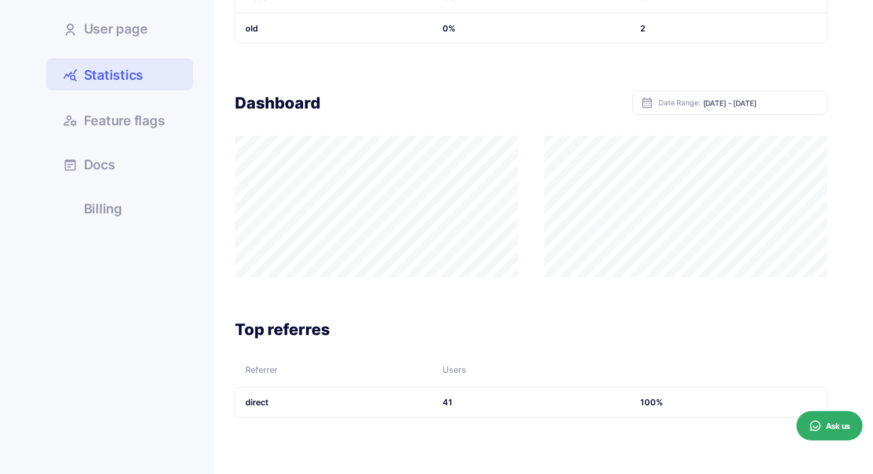
click at [287, 75] on div "Statistics Date Range: Oct 08, 2025 - Oct 14, 2025 Add events Event name Percen…" at bounding box center [520, 136] width 613 height 563
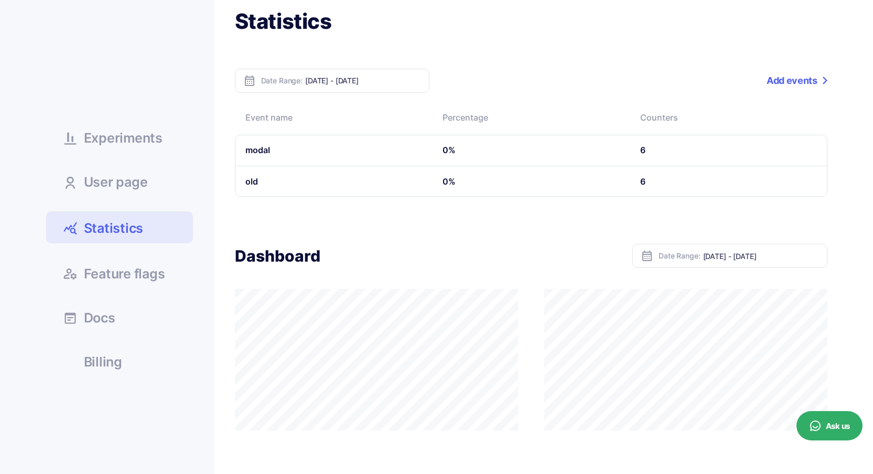
scroll to position [112, 0]
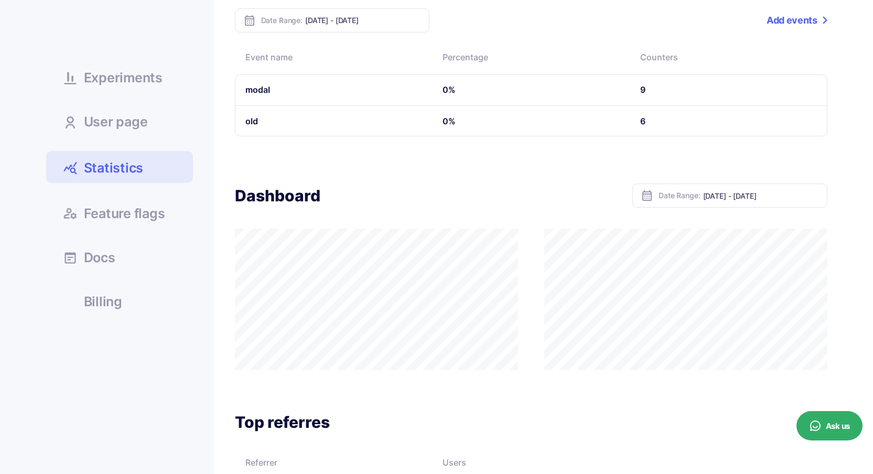
click at [451, 198] on div "Dashboard Date Range: Oct 08, 2025 - Oct 14, 2025" at bounding box center [531, 195] width 592 height 24
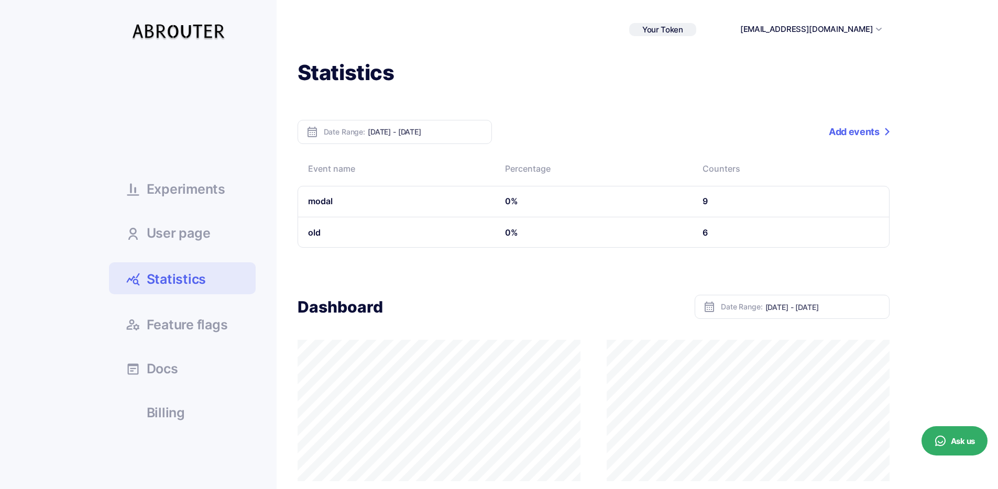
click at [208, 193] on span "Experiments" at bounding box center [186, 189] width 79 height 13
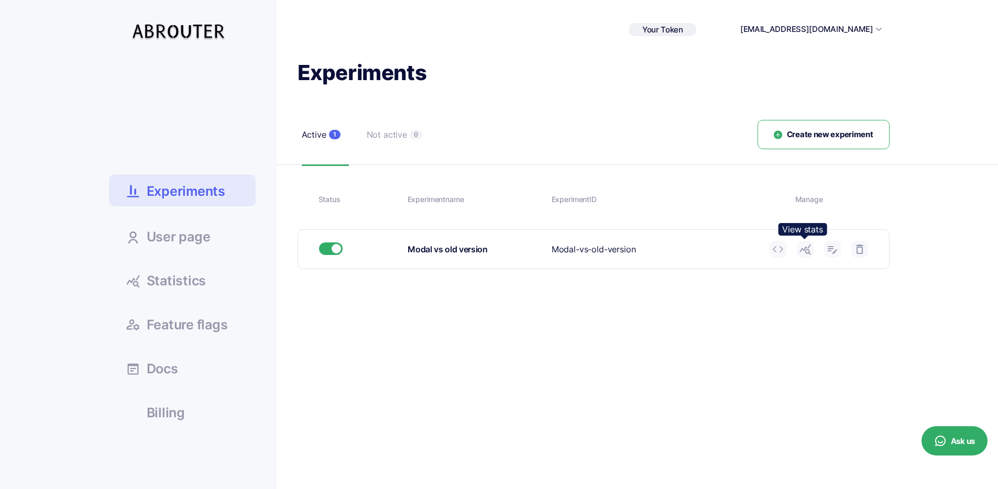
click at [809, 251] on use at bounding box center [805, 250] width 11 height 10
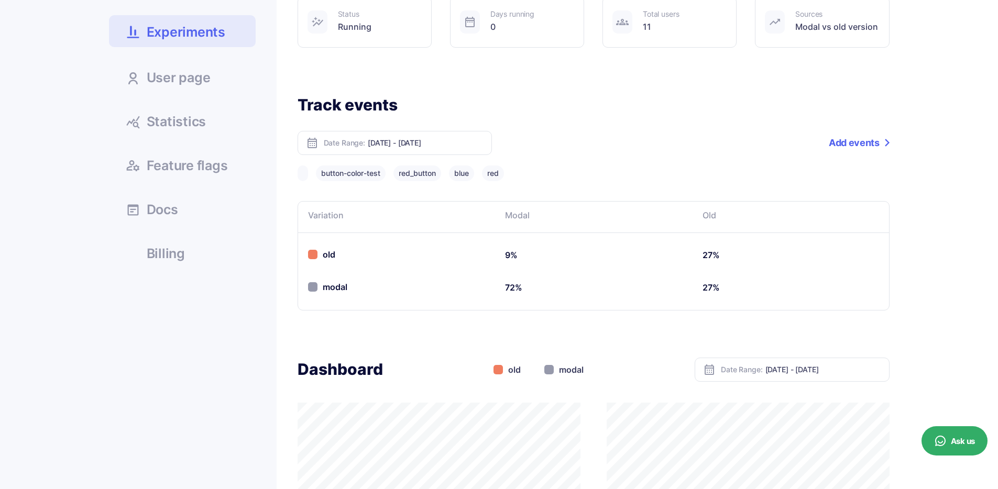
scroll to position [159, 0]
click at [189, 131] on link "Statistics" at bounding box center [182, 121] width 147 height 28
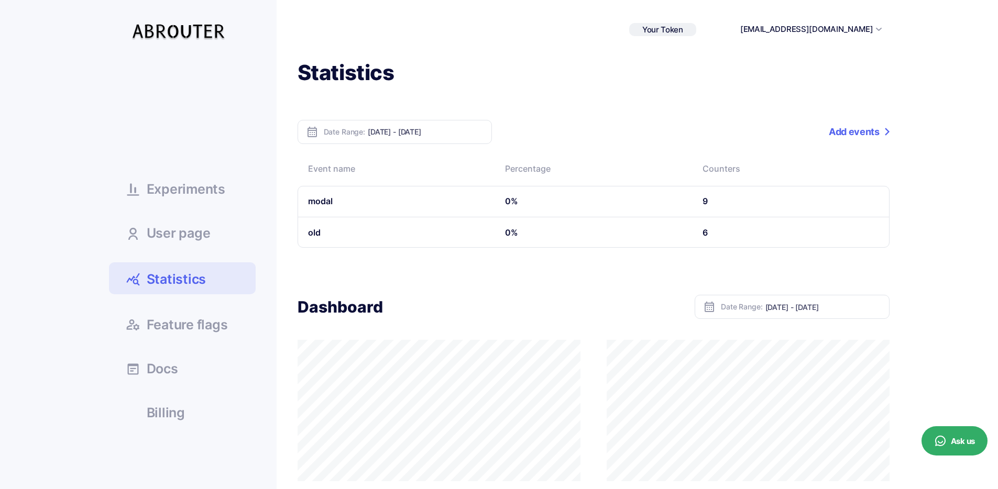
click at [175, 272] on span "Statistics" at bounding box center [177, 279] width 60 height 18
click at [164, 271] on span "Statistics" at bounding box center [177, 279] width 60 height 18
